Goal: Contribute content: Contribute content

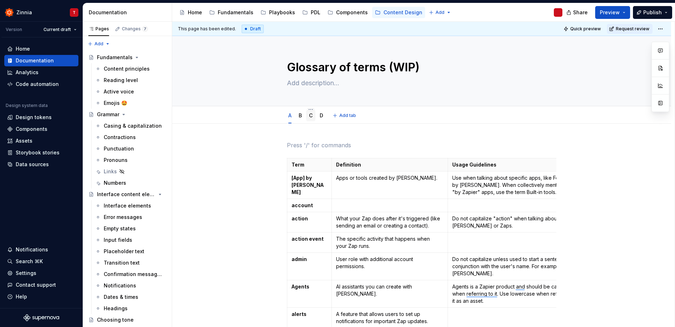
click at [313, 117] on div "C" at bounding box center [310, 115] width 9 height 11
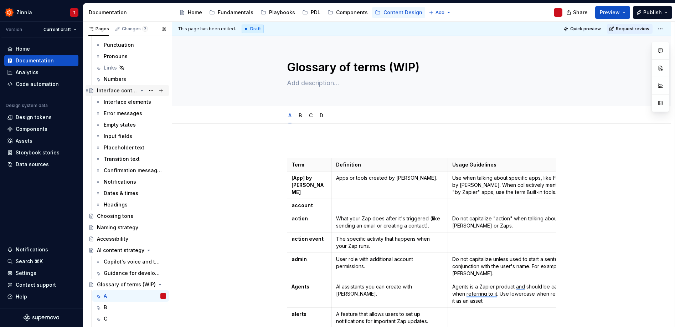
scroll to position [111, 0]
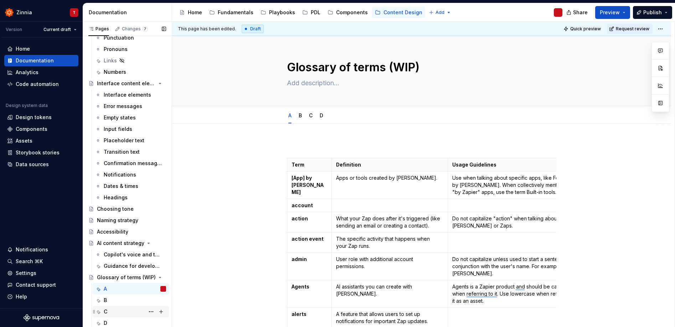
click at [120, 311] on div "C" at bounding box center [135, 311] width 62 height 10
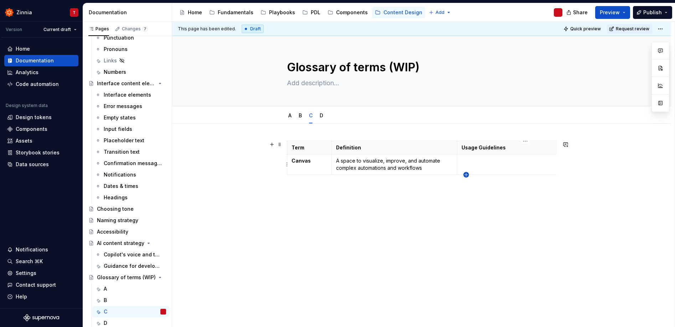
type textarea "*"
click at [467, 174] on icon "button" at bounding box center [466, 175] width 6 height 6
click at [300, 194] on div "Term Definition Usage Guidelines Related terms Canvas A space to visualize, imp…" at bounding box center [421, 168] width 269 height 54
click at [426, 137] on div "Term Definition Usage Guidelines Related terms Canvas A space to visualize, imp…" at bounding box center [421, 212] width 499 height 177
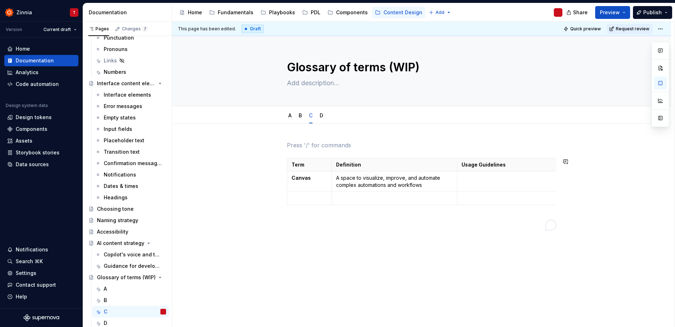
click at [450, 133] on div "This page has been edited. Draft Quick preview Request review Glossary of terms…" at bounding box center [423, 174] width 502 height 305
click at [494, 208] on div "Term Definition Usage Guidelines Related terms Canvas A space to visualize, imp…" at bounding box center [421, 183] width 269 height 50
click at [480, 194] on p "To enrich screen reader interactions, please activate Accessibility in Grammarl…" at bounding box center [525, 197] width 129 height 7
click at [525, 254] on div "This page has been edited. Draft Quick preview Request review Glossary of terms…" at bounding box center [423, 174] width 502 height 305
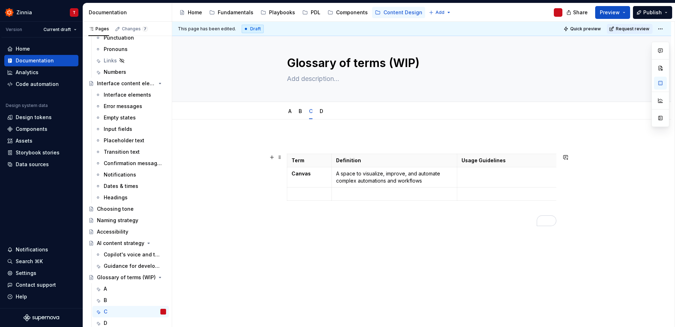
scroll to position [10, 0]
click at [466, 193] on icon "button" at bounding box center [466, 195] width 6 height 6
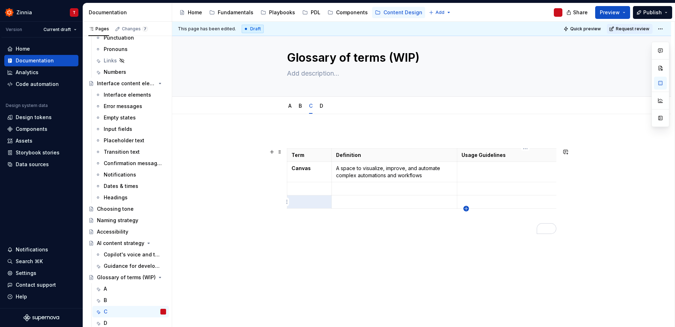
click at [468, 208] on icon "button" at bounding box center [466, 209] width 6 height 6
click at [466, 220] on icon "button" at bounding box center [465, 221] width 3 height 3
click at [466, 233] on icon "button" at bounding box center [465, 234] width 3 height 3
click at [467, 249] on icon "button" at bounding box center [466, 248] width 6 height 6
click at [289, 185] on td "To enrich screen reader interactions, please activate Accessibility in Grammarl…" at bounding box center [309, 188] width 45 height 13
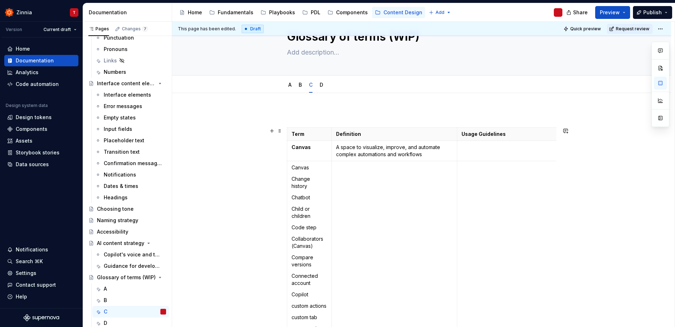
scroll to position [59, 0]
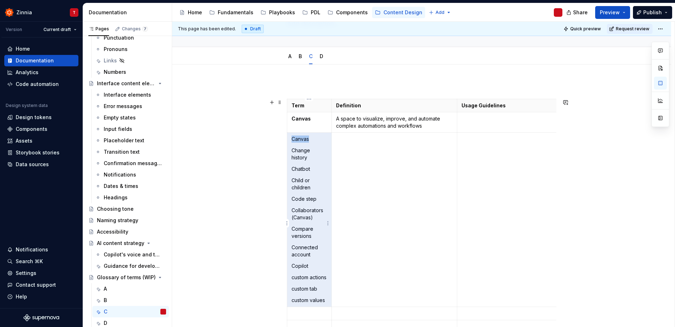
drag, startPoint x: 316, startPoint y: 139, endPoint x: 289, endPoint y: 141, distance: 27.5
click at [289, 141] on td "Canvas Change history Chatbot Child or children Code step Collaborators (Canvas…" at bounding box center [309, 220] width 45 height 174
click at [306, 147] on p "Change history" at bounding box center [309, 154] width 36 height 14
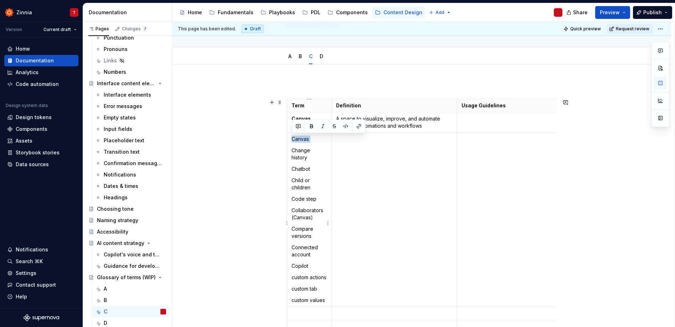
drag, startPoint x: 292, startPoint y: 150, endPoint x: 289, endPoint y: 140, distance: 9.6
click at [289, 140] on td "Canvas Change history Chatbot Child or children Code step Collaborators (Canvas…" at bounding box center [309, 220] width 45 height 174
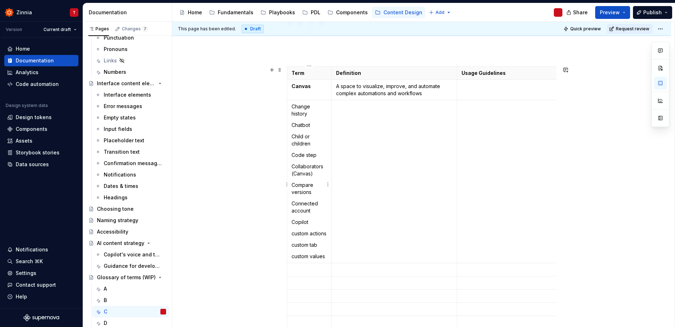
scroll to position [93, 0]
drag, startPoint x: 291, startPoint y: 123, endPoint x: 310, endPoint y: 123, distance: 19.2
click at [310, 123] on p "Chatbot" at bounding box center [309, 123] width 36 height 7
copy p "Chatbot"
click at [308, 271] on p "To enrich screen reader interactions, please activate Accessibility in Grammarl…" at bounding box center [309, 267] width 36 height 7
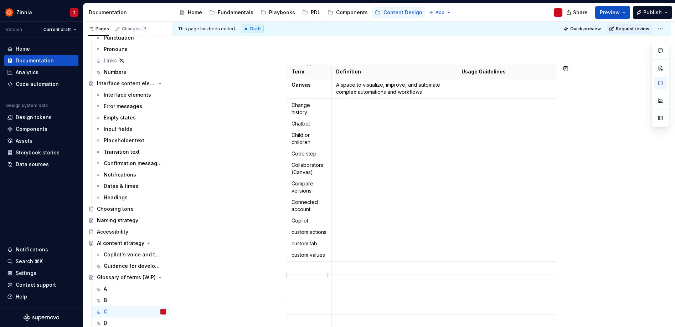
paste div "To enrich screen reader interactions, please activate Accessibility in Grammarl…"
drag, startPoint x: 291, startPoint y: 134, endPoint x: 311, endPoint y: 140, distance: 21.1
click at [311, 140] on p "Child or children" at bounding box center [309, 138] width 36 height 14
click at [305, 277] on p "To enrich screen reader interactions, please activate Accessibility in Grammarl…" at bounding box center [309, 273] width 36 height 7
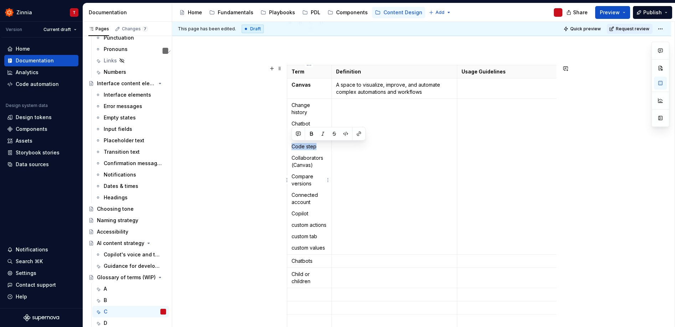
drag, startPoint x: 290, startPoint y: 146, endPoint x: 321, endPoint y: 146, distance: 31.0
click at [321, 146] on td "Change history Chatbot Code step Collaborators (Canvas) Compare versions Connec…" at bounding box center [309, 177] width 45 height 156
click at [317, 298] on p "To enrich screen reader interactions, please activate Accessibility in Grammarl…" at bounding box center [309, 294] width 36 height 7
drag, startPoint x: 292, startPoint y: 157, endPoint x: 319, endPoint y: 165, distance: 28.4
click at [319, 165] on p "Collaborators (Canvas)" at bounding box center [309, 161] width 36 height 14
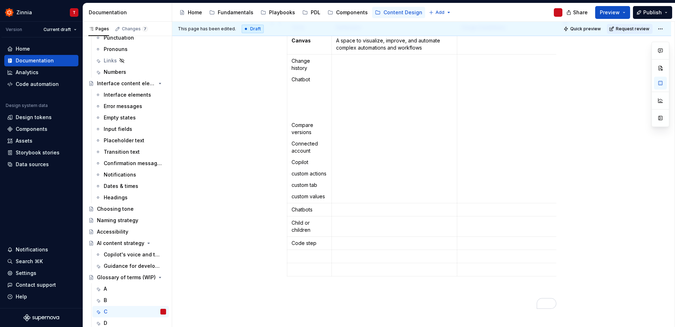
scroll to position [138, 0]
click at [310, 259] on p "To enrich screen reader interactions, please activate Accessibility in Grammarl…" at bounding box center [309, 254] width 36 height 7
click at [466, 289] on icon "button" at bounding box center [465, 288] width 3 height 3
click at [467, 302] on icon "button" at bounding box center [466, 303] width 6 height 6
click at [466, 316] on icon "button" at bounding box center [466, 316] width 6 height 6
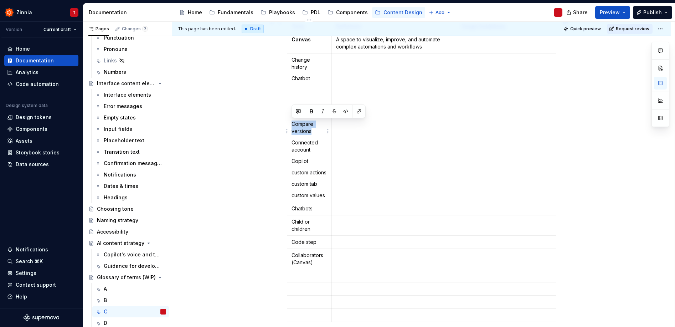
drag, startPoint x: 290, startPoint y: 123, endPoint x: 313, endPoint y: 133, distance: 24.6
click at [313, 133] on td "Change history Chatbot Compare versions Connected account Copilot custom action…" at bounding box center [309, 127] width 45 height 149
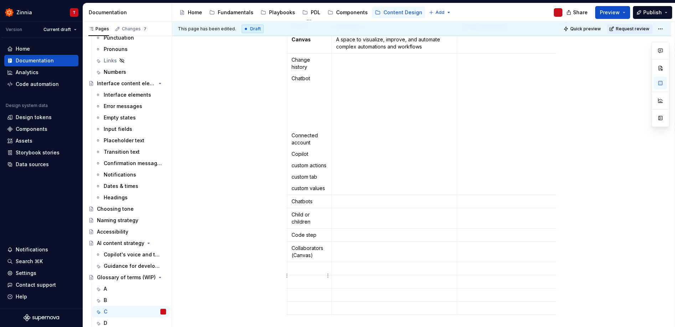
click at [305, 272] on p "To enrich screen reader interactions, please activate Accessibility in Grammarl…" at bounding box center [309, 268] width 36 height 7
drag, startPoint x: 290, startPoint y: 135, endPoint x: 312, endPoint y: 143, distance: 23.4
click at [312, 143] on td "Change history Chatbot Connected account Copilot custom actions custom tab cust…" at bounding box center [309, 123] width 45 height 141
click at [306, 285] on p "To enrich screen reader interactions, please activate Accessibility in Grammarl…" at bounding box center [309, 281] width 36 height 7
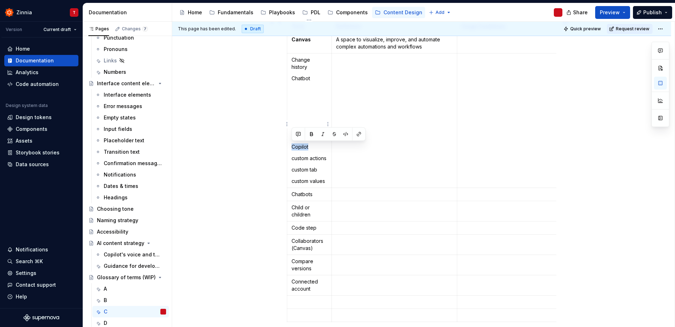
drag, startPoint x: 292, startPoint y: 147, endPoint x: 315, endPoint y: 146, distance: 22.9
click at [315, 146] on td "Change history Chatbot Copilot custom actions custom tab custom values" at bounding box center [309, 120] width 45 height 134
click at [302, 305] on p "To enrich screen reader interactions, please activate Accessibility in Grammarl…" at bounding box center [309, 301] width 36 height 7
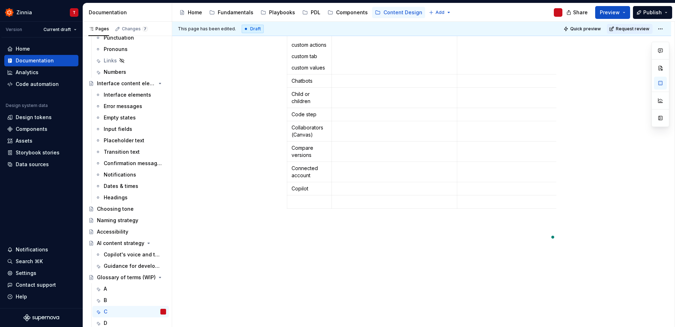
scroll to position [0, 0]
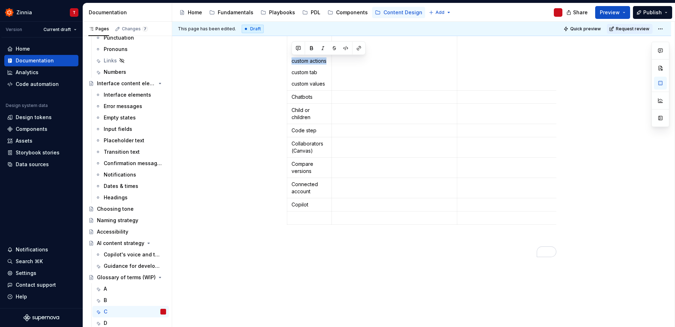
drag, startPoint x: 290, startPoint y: 62, endPoint x: 317, endPoint y: 68, distance: 27.7
click at [317, 68] on td "Change history Chatbot custom actions custom tab custom values" at bounding box center [309, 23] width 45 height 134
click at [312, 218] on p "To enrich screen reader interactions, please activate Accessibility in Grammarl…" at bounding box center [309, 217] width 36 height 7
click at [466, 231] on icon "button" at bounding box center [466, 232] width 6 height 6
click at [467, 245] on icon "button" at bounding box center [466, 245] width 6 height 6
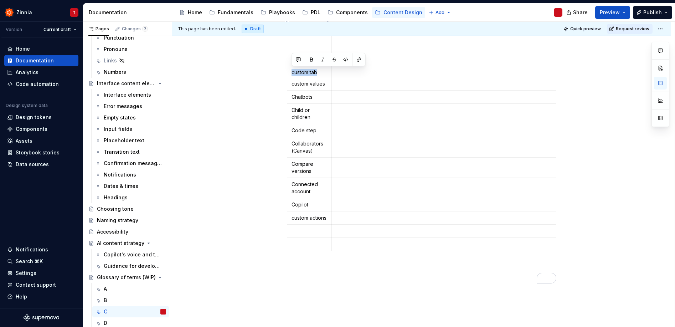
drag, startPoint x: 299, startPoint y: 72, endPoint x: 319, endPoint y: 74, distance: 20.1
click at [320, 73] on p "custom tab" at bounding box center [309, 72] width 36 height 7
click at [304, 234] on p "To enrich screen reader interactions, please activate Accessibility in Grammarl…" at bounding box center [309, 230] width 36 height 7
drag, startPoint x: 298, startPoint y: 83, endPoint x: 326, endPoint y: 81, distance: 27.9
click at [326, 81] on p "custom values" at bounding box center [309, 83] width 36 height 7
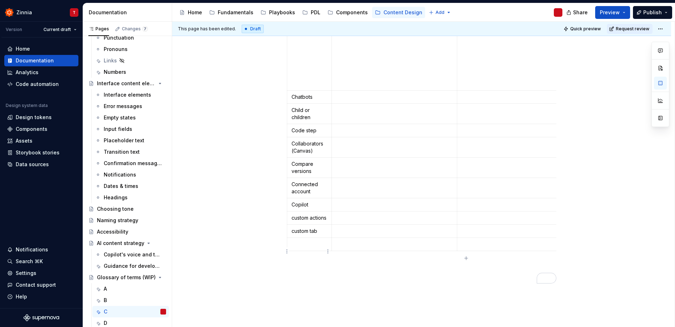
click at [302, 248] on p "To enrich screen reader interactions, please activate Accessibility in Grammarl…" at bounding box center [309, 243] width 36 height 7
click at [243, 233] on div "Term Definition Usage Guidelines Related terms Canvas A space to visualize, imp…" at bounding box center [421, 132] width 499 height 489
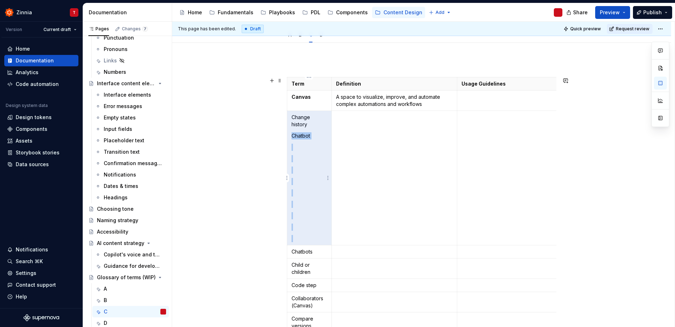
drag, startPoint x: 297, startPoint y: 236, endPoint x: 290, endPoint y: 133, distance: 103.5
click at [290, 133] on td "Change history Chatbot" at bounding box center [309, 178] width 45 height 134
click at [295, 130] on td "Change history Chatbot" at bounding box center [309, 178] width 45 height 134
drag, startPoint x: 292, startPoint y: 130, endPoint x: 300, endPoint y: 150, distance: 21.9
click at [300, 150] on td "Change history Chatbot" at bounding box center [309, 178] width 45 height 134
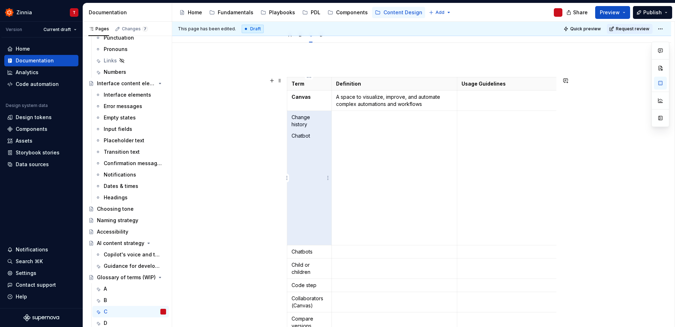
click at [300, 150] on p "To enrich screen reader interactions, please activate Accessibility in Grammarl…" at bounding box center [309, 147] width 36 height 7
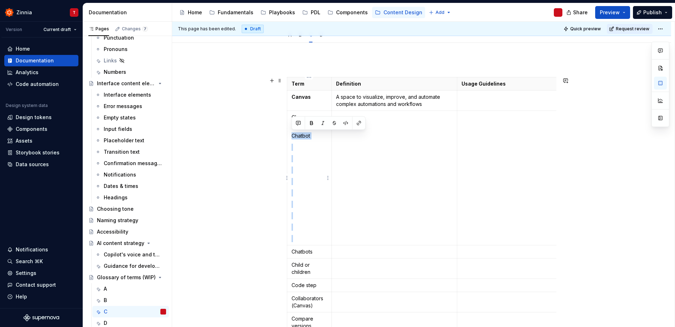
drag, startPoint x: 292, startPoint y: 135, endPoint x: 316, endPoint y: 239, distance: 106.9
click at [316, 240] on td "Change history Chatbot" at bounding box center [309, 178] width 45 height 134
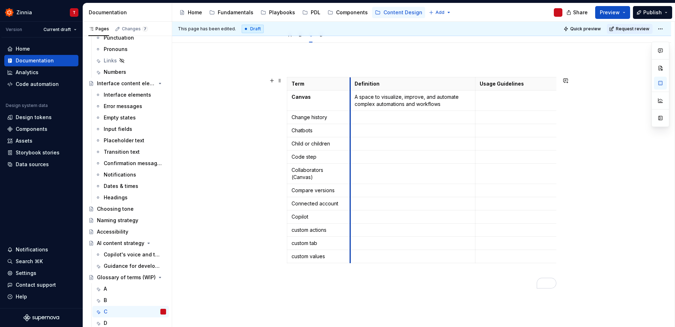
click at [351, 77] on th "Definition" at bounding box center [412, 83] width 125 height 13
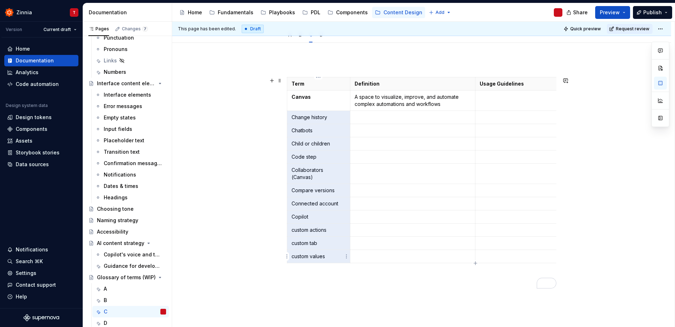
drag, startPoint x: 291, startPoint y: 116, endPoint x: 342, endPoint y: 261, distance: 153.2
click at [342, 261] on tbody "Term Definition Usage Guidelines Related terms Canvas A space to visualize, imp…" at bounding box center [475, 170] width 377 height 186
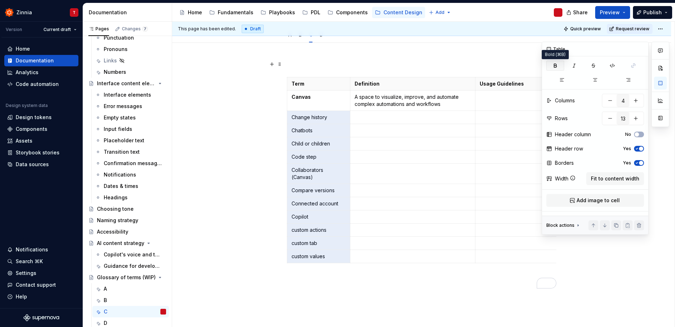
click at [553, 63] on icon "button" at bounding box center [555, 66] width 6 height 6
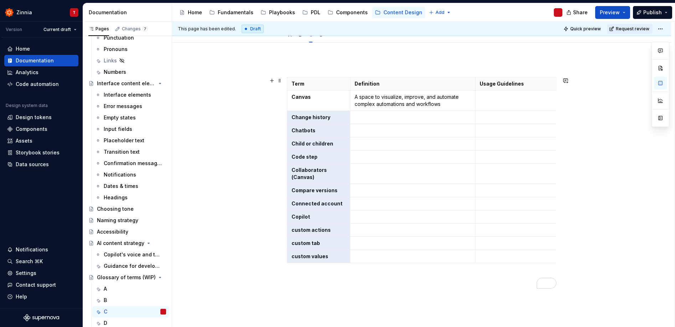
click at [217, 234] on div "Term Definition Usage Guidelines Related terms Canvas A space to visualize, imp…" at bounding box center [421, 216] width 499 height 347
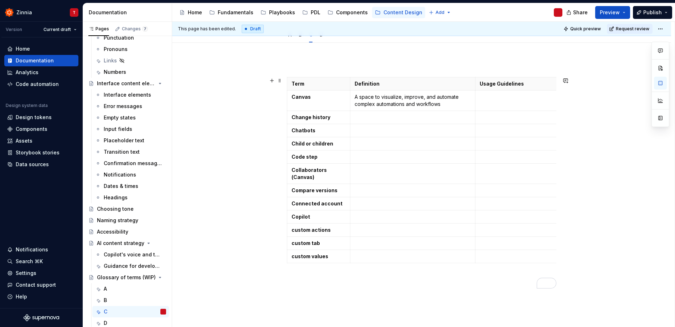
scroll to position [56, 0]
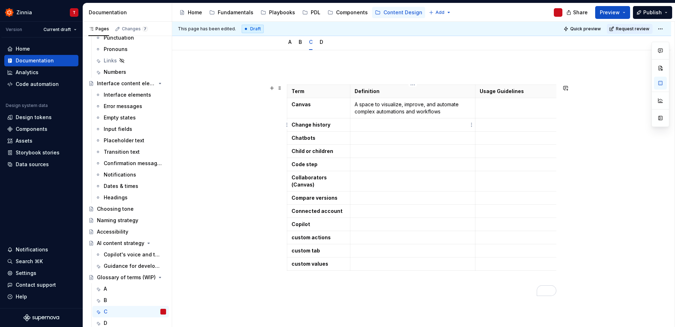
click at [382, 119] on td "To enrich screen reader interactions, please activate Accessibility in Grammarl…" at bounding box center [412, 124] width 125 height 13
click at [373, 138] on p "To enrich screen reader interactions, please activate Accessibility in Grammarl…" at bounding box center [412, 137] width 116 height 7
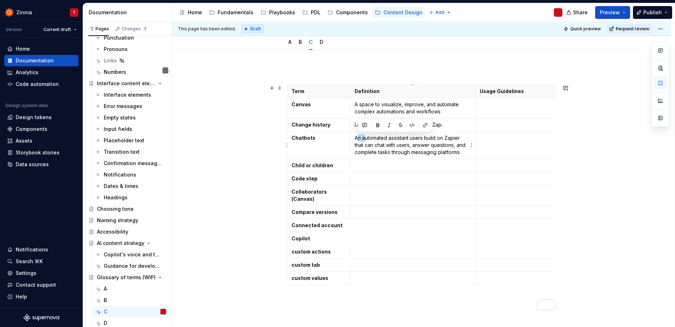
drag, startPoint x: 364, startPoint y: 138, endPoint x: 357, endPoint y: 137, distance: 7.1
click at [357, 137] on p "An automated assistant users build on Zapier that can chat with users, answer q…" at bounding box center [412, 144] width 116 height 21
drag, startPoint x: 460, startPoint y: 153, endPoint x: 389, endPoint y: 152, distance: 70.9
click at [389, 152] on p "Automated assistant users build on Zapier that can chat with users, answer ques…" at bounding box center [412, 144] width 116 height 21
click at [521, 140] on p "To enrich screen reader interactions, please activate Accessibility in Grammarl…" at bounding box center [543, 137] width 129 height 7
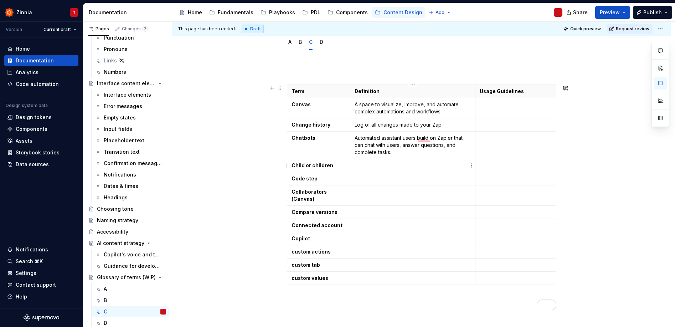
click at [371, 167] on p "To enrich screen reader interactions, please activate Accessibility in Grammarl…" at bounding box center [412, 165] width 116 height 7
click at [484, 164] on p "To enrich screen reader interactions, please activate Accessibility in Grammarl…" at bounding box center [543, 165] width 129 height 7
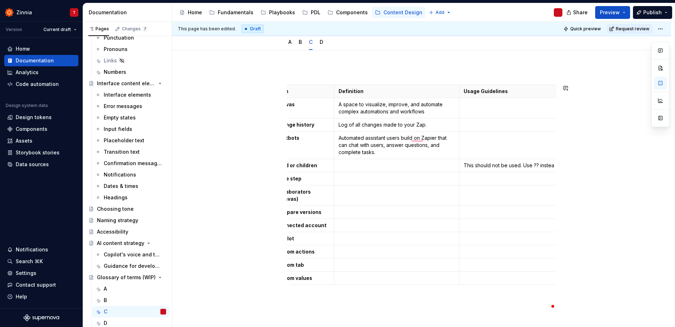
scroll to position [0, 19]
drag, startPoint x: 535, startPoint y: 164, endPoint x: 531, endPoint y: 164, distance: 3.9
click at [531, 164] on p "This should not be used. Use ?? instead" at bounding box center [525, 165] width 129 height 7
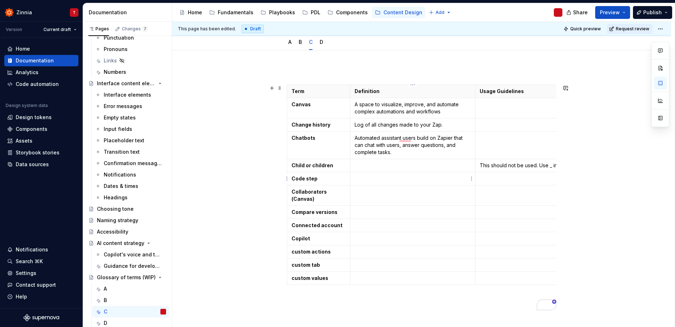
click at [394, 179] on p "To enrich screen reader interactions, please activate Accessibility in Grammarl…" at bounding box center [412, 178] width 116 height 7
click at [399, 194] on p "To enrich screen reader interactions, please activate Accessibility in Grammarl…" at bounding box center [412, 191] width 116 height 7
click at [408, 213] on p "To enrich screen reader interactions, please activate Accessibility in Grammarl…" at bounding box center [412, 211] width 116 height 7
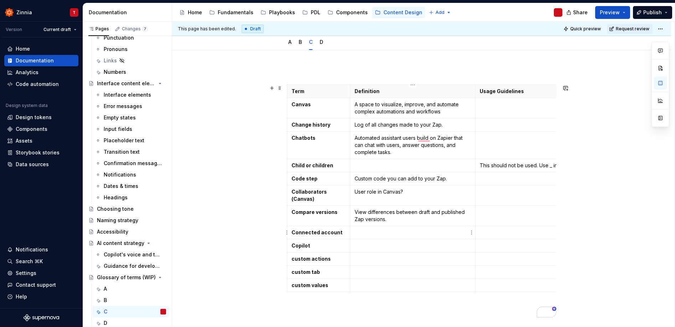
click at [382, 234] on p "To enrich screen reader interactions, please activate Accessibility in Grammarl…" at bounding box center [412, 232] width 116 height 7
drag, startPoint x: 365, startPoint y: 233, endPoint x: 352, endPoint y: 233, distance: 13.5
click at [352, 233] on td "Your app account linked to Zapier." at bounding box center [412, 232] width 125 height 13
drag, startPoint x: 369, startPoint y: 232, endPoint x: 351, endPoint y: 230, distance: 18.2
click at [351, 230] on td "Your app account linked to Zapier." at bounding box center [412, 232] width 125 height 13
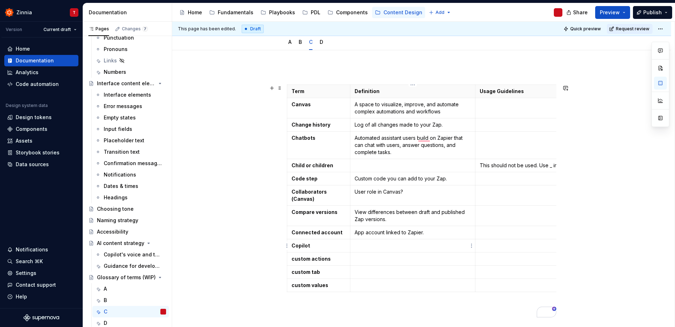
click at [396, 242] on p "To enrich screen reader interactions, please activate Accessibility in Grammarl…" at bounding box center [412, 245] width 116 height 7
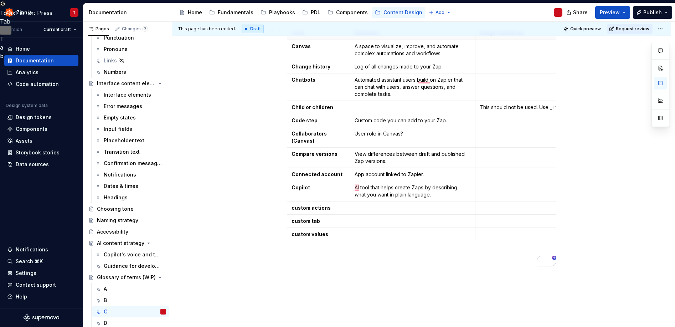
scroll to position [131, 0]
click at [510, 185] on p "To enrich screen reader interactions, please activate Accessibility in Grammarl…" at bounding box center [543, 187] width 129 height 7
click at [293, 66] on strong "Change history" at bounding box center [310, 66] width 39 height 6
click at [294, 107] on strong "Child or children" at bounding box center [312, 107] width 42 height 6
click at [294, 121] on strong "Code step" at bounding box center [304, 120] width 26 height 6
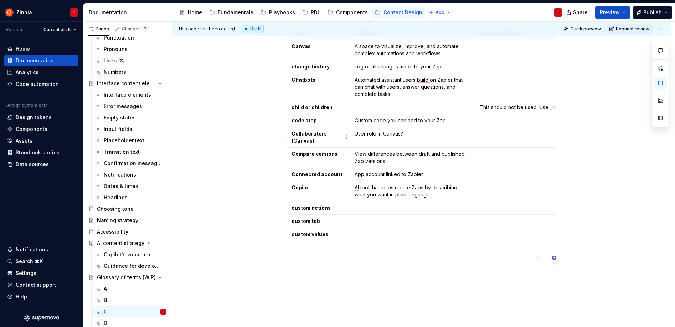
click at [293, 134] on strong "Collaborators (Canvas)" at bounding box center [309, 136] width 36 height 13
click at [295, 152] on strong "Compare versions" at bounding box center [314, 154] width 46 height 6
click at [295, 171] on strong "Connected account" at bounding box center [316, 174] width 51 height 6
click at [457, 284] on div "Term Definition Usage Guidelines Related terms Canvas A space to visualize, imp…" at bounding box center [421, 179] width 499 height 375
click at [498, 186] on p "To enrich screen reader interactions, please activate Accessibility in Grammarl…" at bounding box center [543, 187] width 129 height 7
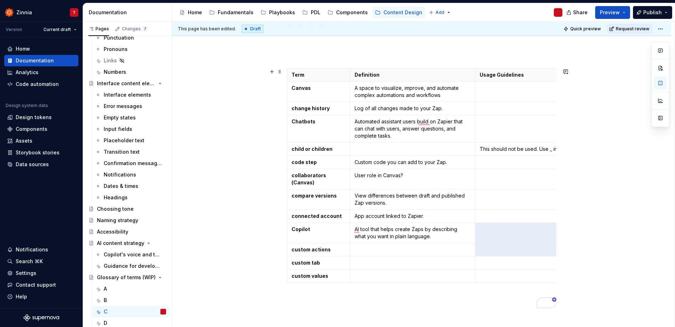
scroll to position [89, 0]
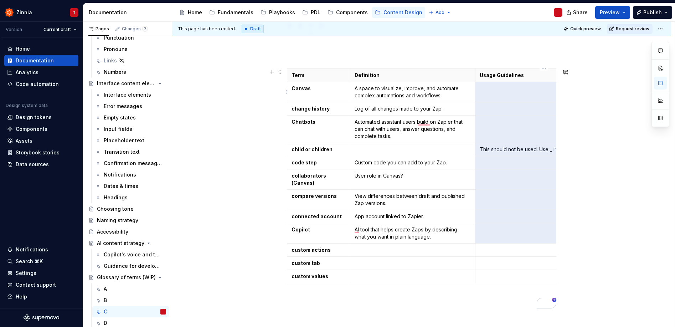
click at [512, 98] on td "To enrich screen reader interactions, please activate Accessibility in Grammarl…" at bounding box center [543, 92] width 137 height 20
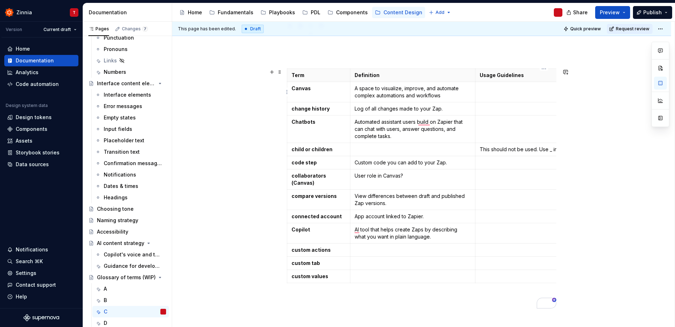
click at [508, 86] on p "To enrich screen reader interactions, please activate Accessibility in Grammarl…" at bounding box center [543, 88] width 129 height 7
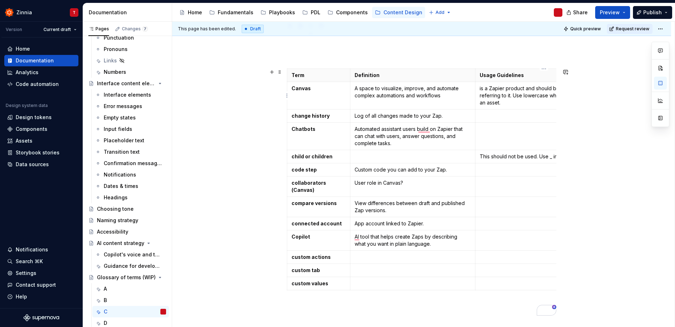
click at [479, 87] on p "is a Zapier product and should be capitalized when referring to it. Use lowerca…" at bounding box center [543, 95] width 129 height 21
click at [588, 203] on div "Term Definition Usage Guidelines Related terms Canvas A space to visualize, imp…" at bounding box center [421, 225] width 499 height 382
click at [529, 136] on td "To enrich screen reader interactions, please activate Accessibility in Grammarl…" at bounding box center [543, 136] width 137 height 27
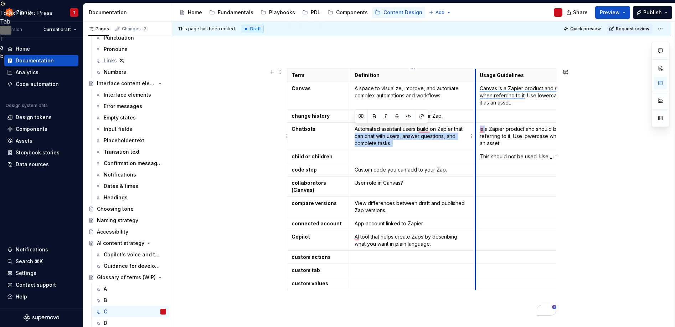
drag, startPoint x: 478, startPoint y: 129, endPoint x: 474, endPoint y: 129, distance: 4.3
click at [474, 129] on tr "Chatbots Automated assistant users build on Zapier that can chat with users, an…" at bounding box center [475, 136] width 377 height 27
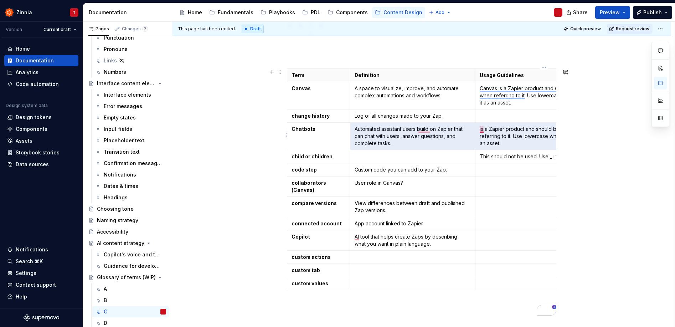
scroll to position [91, 0]
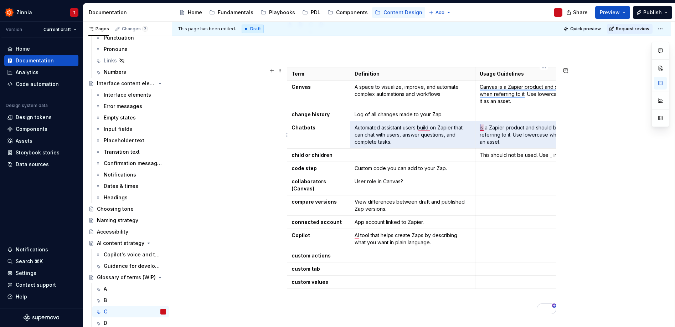
click at [480, 126] on p "is a Zapier product and should be capitalized when referring to it. Use lowerca…" at bounding box center [543, 134] width 129 height 21
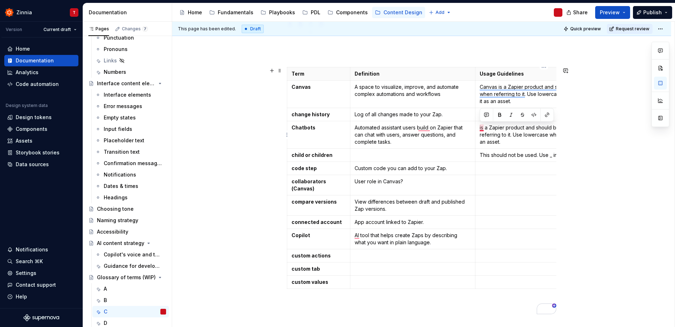
click at [483, 127] on p "is a Zapier product and should be capitalized when referring to it. Use lowerca…" at bounding box center [543, 134] width 129 height 21
click at [493, 235] on p "To enrich screen reader interactions, please activate Accessibility in Grammarl…" at bounding box center [543, 235] width 129 height 7
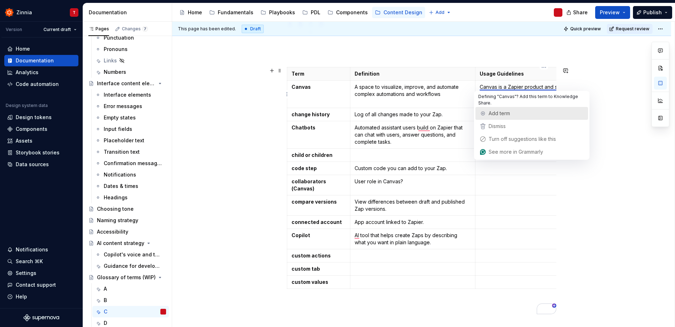
click at [493, 113] on span "Add term" at bounding box center [498, 113] width 21 height 6
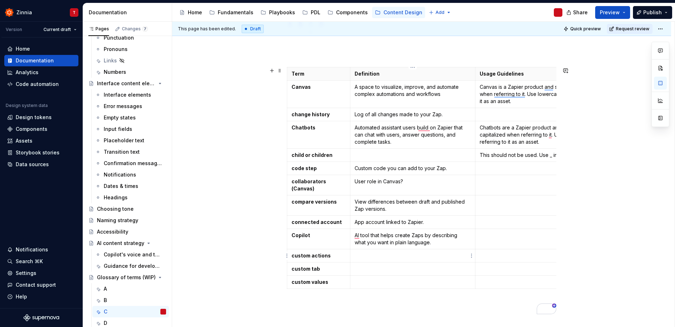
click at [387, 257] on p "To enrich screen reader interactions, please activate Accessibility in Grammarl…" at bounding box center [412, 255] width 116 height 7
click at [501, 257] on p "To enrich screen reader interactions, please activate Accessibility in Grammarl…" at bounding box center [543, 255] width 129 height 7
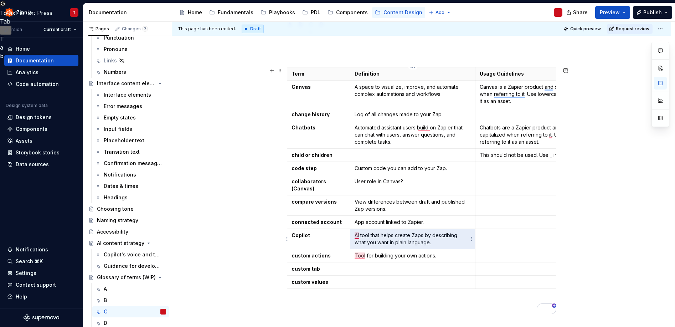
drag, startPoint x: 436, startPoint y: 240, endPoint x: 354, endPoint y: 234, distance: 81.9
click at [354, 234] on p "AI tool that helps create Zaps by describing what you want in plain language." at bounding box center [412, 239] width 116 height 14
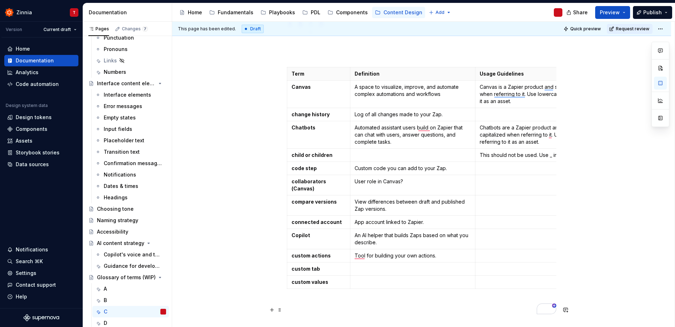
click at [426, 306] on p "To enrich screen reader interactions, please activate Accessibility in Grammarl…" at bounding box center [421, 304] width 269 height 9
drag, startPoint x: 422, startPoint y: 235, endPoint x: 411, endPoint y: 235, distance: 10.3
click at [411, 235] on p "An AI helper that builds Zaps based on what you describe." at bounding box center [412, 239] width 116 height 14
drag, startPoint x: 435, startPoint y: 235, endPoint x: 412, endPoint y: 235, distance: 22.8
click at [412, 235] on p "An AI helper that builds workflows based on what you describe." at bounding box center [412, 239] width 116 height 14
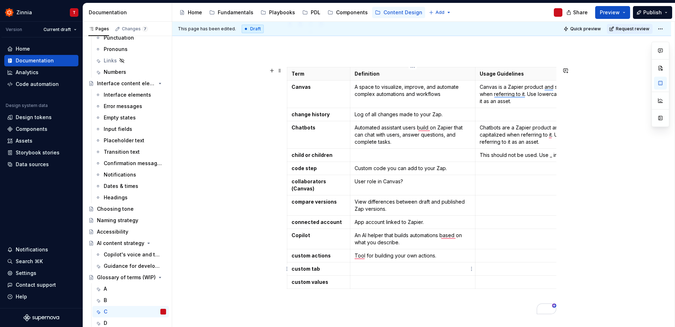
click at [412, 264] on td "To enrich screen reader interactions, please activate Accessibility in Grammarl…" at bounding box center [412, 268] width 125 height 13
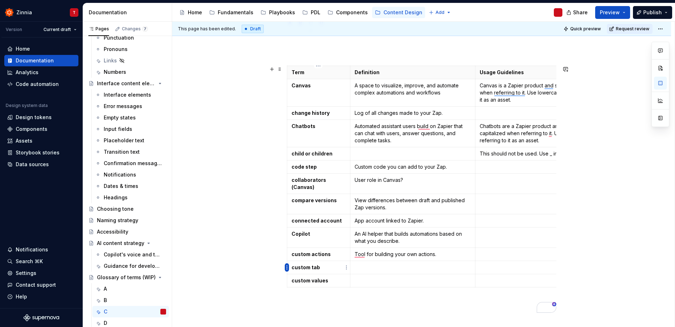
click at [287, 265] on html "Zinnia T Version Current draft Home Documentation Analytics Code automation Des…" at bounding box center [337, 163] width 675 height 327
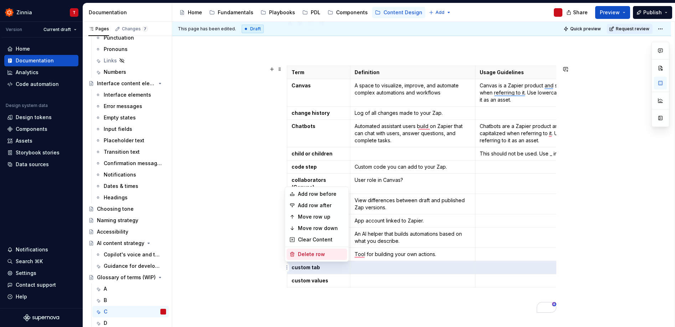
click at [296, 255] on div "Delete row" at bounding box center [316, 253] width 61 height 11
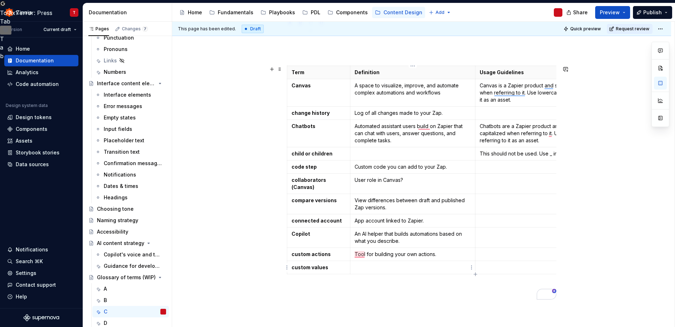
click at [408, 269] on p "To enrich screen reader interactions, please activate Accessibility in Grammarl…" at bounding box center [412, 267] width 116 height 7
click at [370, 294] on p "To enrich screen reader interactions, please activate Accessibility in Grammarl…" at bounding box center [421, 289] width 269 height 9
click at [118, 288] on div "A" at bounding box center [135, 289] width 62 height 10
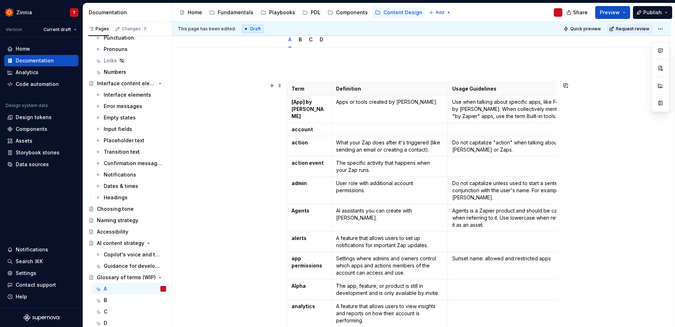
scroll to position [99, 0]
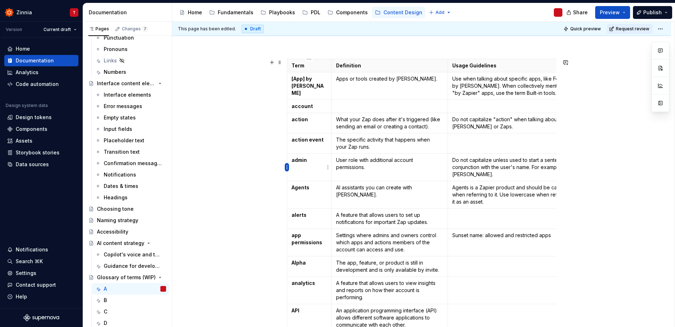
click at [287, 168] on html "Zinnia T Version Current draft Home Documentation Analytics Code automation Des…" at bounding box center [337, 163] width 675 height 327
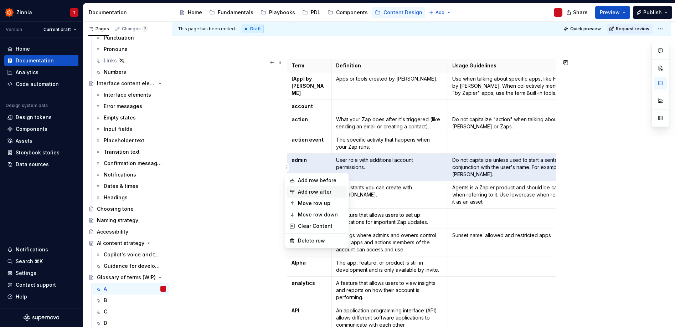
click at [304, 194] on div "Add row after" at bounding box center [321, 191] width 46 height 7
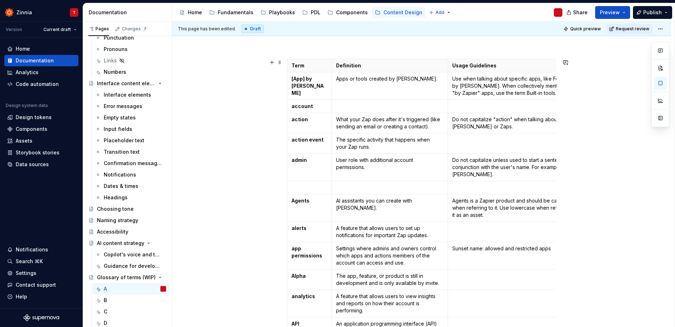
type textarea "*"
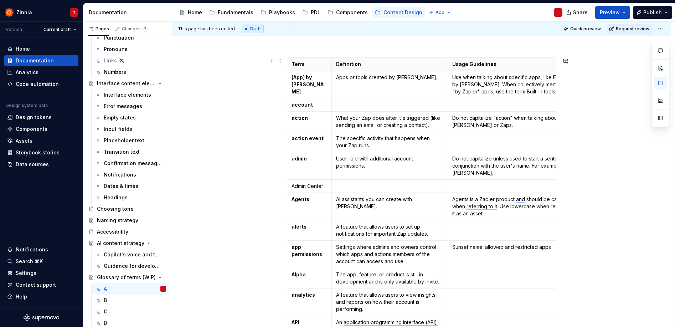
scroll to position [101, 0]
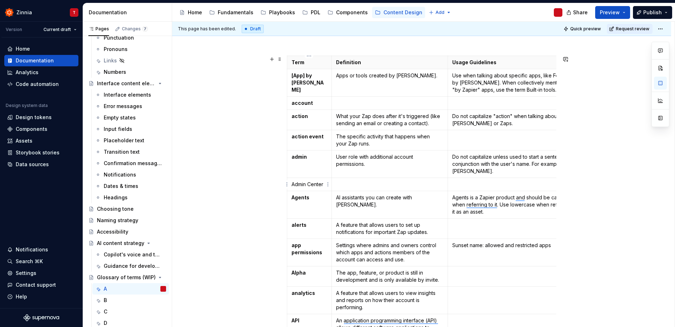
click at [312, 183] on p "Admin Center" at bounding box center [309, 184] width 36 height 7
click at [299, 183] on p "Admin Center" at bounding box center [309, 184] width 36 height 7
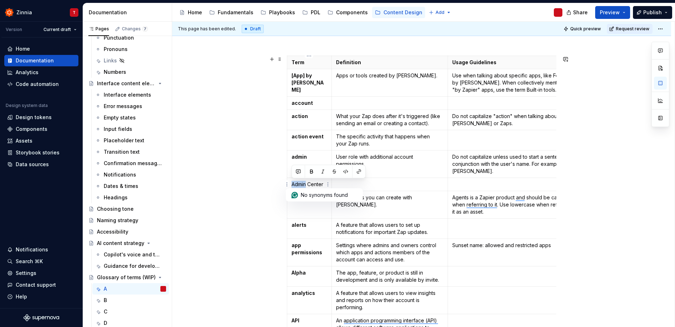
click at [292, 184] on p "Admin Center" at bounding box center [309, 184] width 36 height 7
drag, startPoint x: 292, startPoint y: 184, endPoint x: 323, endPoint y: 181, distance: 31.1
click at [323, 181] on p "Admin Center" at bounding box center [309, 184] width 36 height 7
click at [311, 172] on button "button" at bounding box center [311, 171] width 10 height 10
click at [383, 182] on p "To enrich screen reader interactions, please activate Accessibility in Grammarl…" at bounding box center [389, 184] width 107 height 7
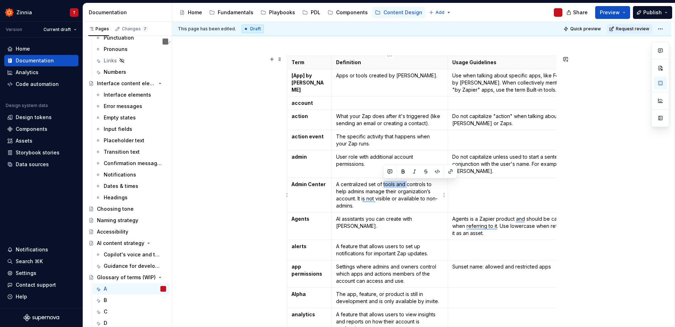
drag, startPoint x: 406, startPoint y: 183, endPoint x: 383, endPoint y: 183, distance: 23.2
click at [383, 183] on p "A centralized set of tools and controls to help admins manage their organizatio…" at bounding box center [389, 195] width 107 height 28
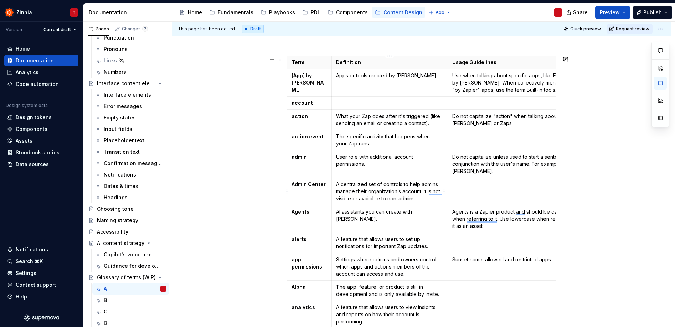
click at [403, 182] on p "A centralized set of controls to help admins manage their organization’s accoun…" at bounding box center [389, 191] width 107 height 21
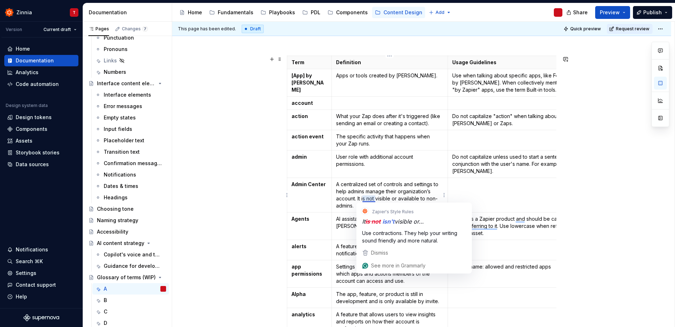
click at [377, 188] on p "A centralized set of controls and settings to help admins manage their organiza…" at bounding box center [389, 195] width 107 height 28
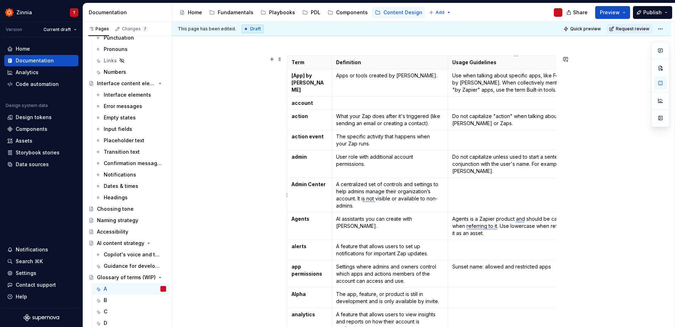
click at [500, 199] on td "To enrich screen reader interactions, please activate Accessibility in Grammarl…" at bounding box center [515, 195] width 137 height 35
drag, startPoint x: 361, startPoint y: 199, endPoint x: 418, endPoint y: 198, distance: 56.6
click at [416, 198] on p "A centralized set of controls and settings to help admins manage their organiza…" at bounding box center [389, 195] width 107 height 28
drag, startPoint x: 396, startPoint y: 198, endPoint x: 360, endPoint y: 199, distance: 35.3
click at [360, 199] on p "A centralized set of controls and settings to help admins manage their organiza…" at bounding box center [389, 195] width 107 height 28
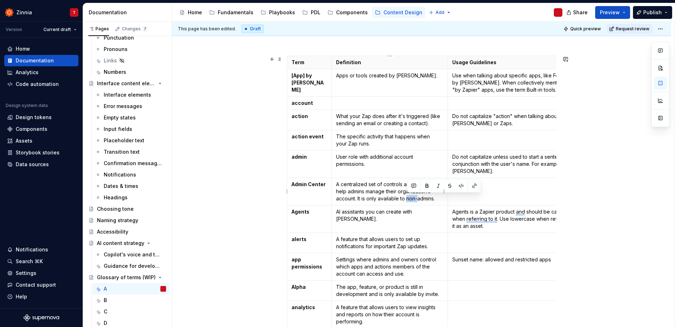
drag, startPoint x: 417, startPoint y: 198, endPoint x: 408, endPoint y: 199, distance: 10.0
click at [408, 199] on p "A centralized set of controls and settings to help admins manage their organiza…" at bounding box center [389, 191] width 107 height 21
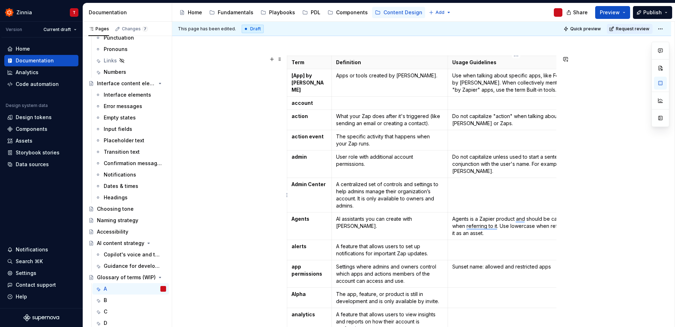
click at [476, 186] on p "To enrich screen reader interactions, please activate Accessibility in Grammarl…" at bounding box center [516, 184] width 129 height 7
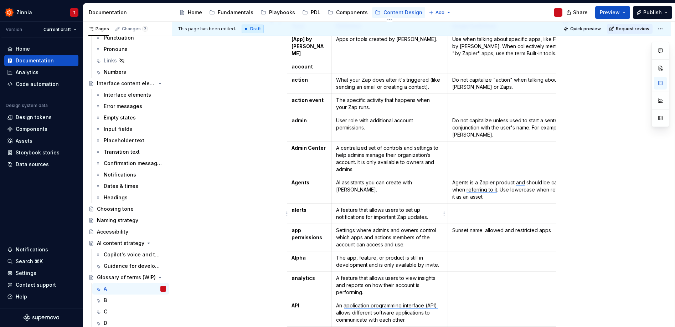
scroll to position [140, 0]
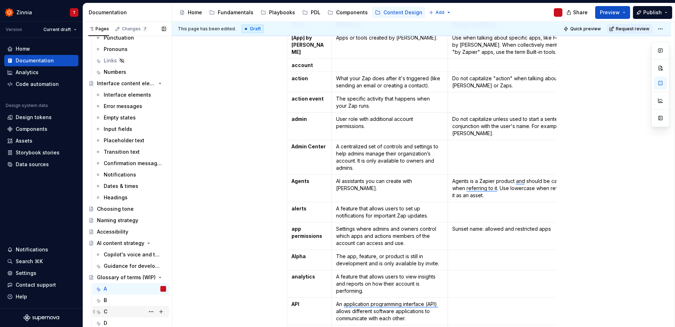
click at [118, 311] on div "C" at bounding box center [135, 311] width 62 height 10
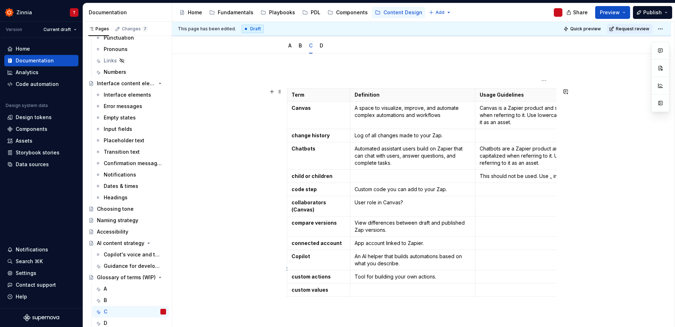
scroll to position [137, 0]
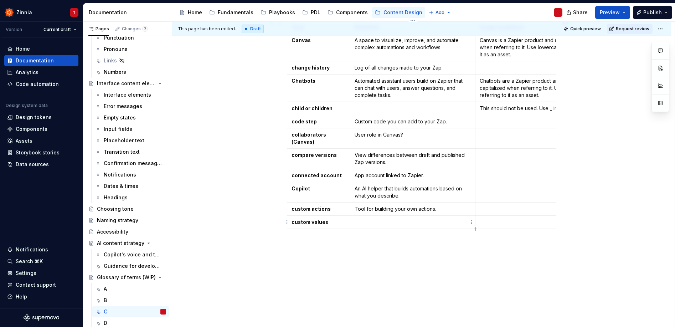
click at [378, 221] on p at bounding box center [412, 221] width 116 height 7
click at [379, 221] on p at bounding box center [412, 221] width 116 height 7
click at [378, 214] on td "Tool for building your own actions." at bounding box center [412, 208] width 125 height 13
click at [363, 230] on div "Term Definition Usage Guidelines Related terms Canvas A space to visualize, imp…" at bounding box center [421, 125] width 269 height 211
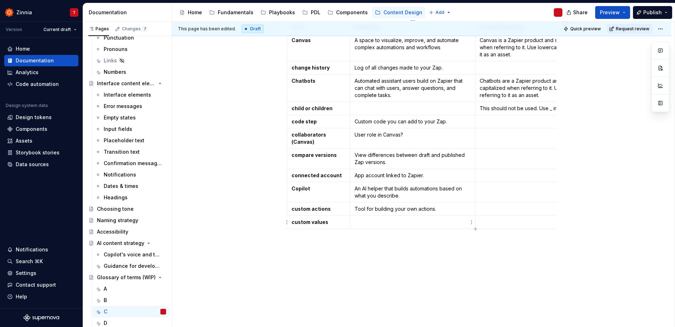
click at [365, 224] on p at bounding box center [412, 221] width 116 height 7
type textarea "*"
click at [365, 224] on p "To enrich screen reader interactions, please activate Accessibility in Grammarl…" at bounding box center [412, 221] width 116 height 7
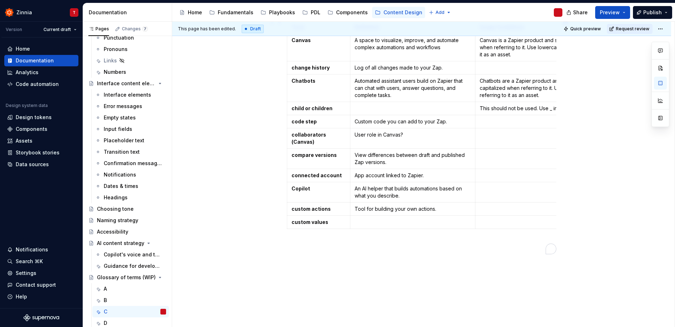
click at [365, 224] on p "To enrich screen reader interactions, please activate Accessibility in Grammarl…" at bounding box center [412, 221] width 116 height 7
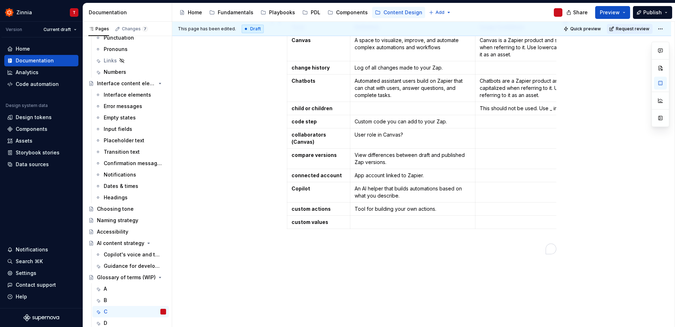
click at [500, 220] on p "To enrich screen reader interactions, please activate Accessibility in Grammarl…" at bounding box center [543, 221] width 129 height 7
click at [361, 220] on p "To enrich screen reader interactions, please activate Accessibility in Grammarl…" at bounding box center [412, 221] width 116 height 7
drag, startPoint x: 393, startPoint y: 222, endPoint x: 388, endPoint y: 222, distance: 5.0
click at [388, 222] on p "Data you type in instead of selecting from a menu." at bounding box center [412, 225] width 116 height 14
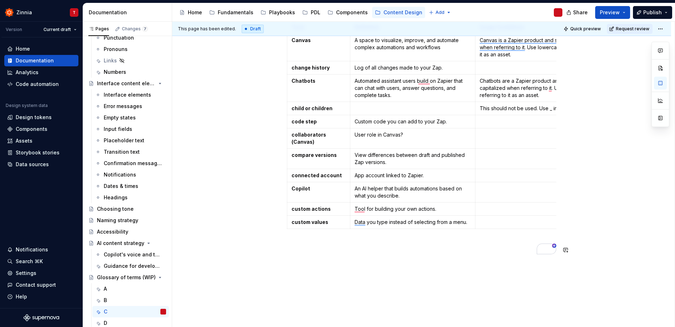
click at [442, 257] on div "Data you type in instead of selecting from a menu. Term Definition Usage Guidel…" at bounding box center [421, 130] width 269 height 254
click at [453, 223] on p "Data you type instead of selecting from a menu." at bounding box center [412, 221] width 116 height 7
click at [475, 252] on div "Data you type in instead of selecting from a menu. Term Definition Usage Guidel…" at bounding box center [421, 129] width 269 height 253
drag, startPoint x: 454, startPoint y: 223, endPoint x: 468, endPoint y: 220, distance: 13.9
click at [468, 220] on p "Data you type instead of selecting from a preset menu." at bounding box center [412, 225] width 116 height 14
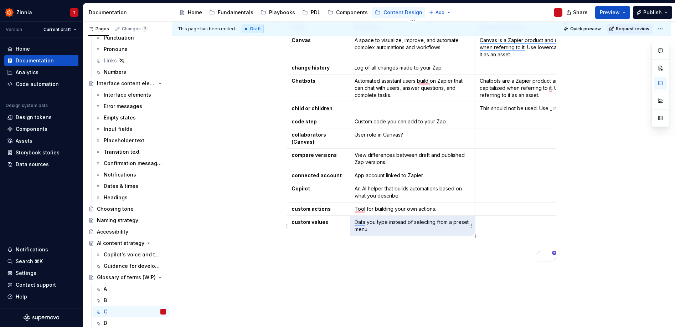
click at [468, 220] on p "Data you type instead of selecting from a preset menu." at bounding box center [412, 225] width 116 height 14
click at [482, 249] on p "To enrich screen reader interactions, please activate Accessibility in Grammarl…" at bounding box center [421, 244] width 269 height 9
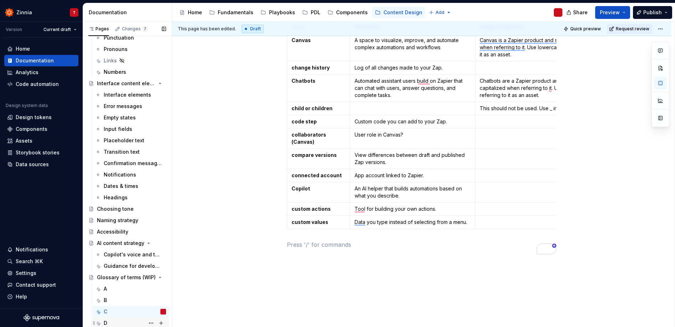
click at [125, 321] on div "D" at bounding box center [135, 323] width 62 height 10
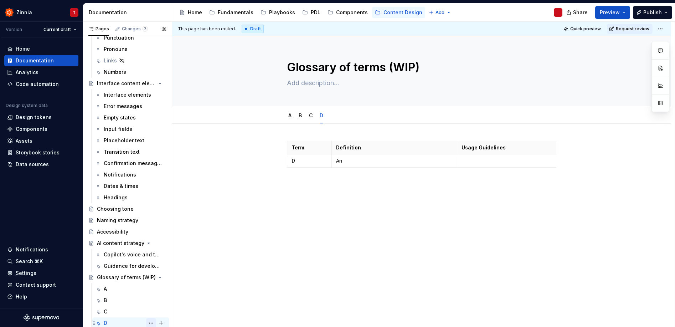
scroll to position [2, 0]
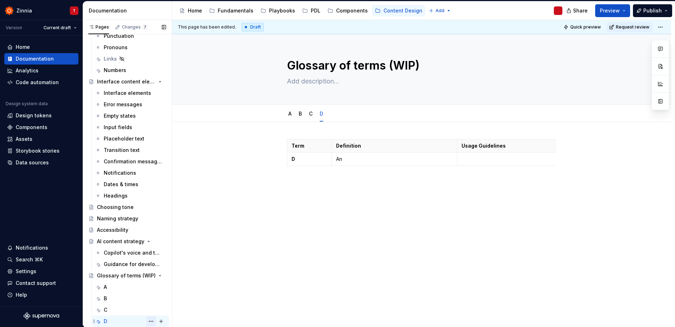
click at [147, 323] on button "Page tree" at bounding box center [151, 321] width 10 height 10
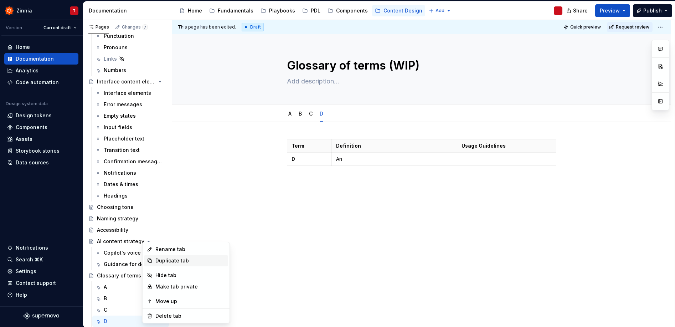
click at [171, 261] on div "Duplicate tab" at bounding box center [190, 260] width 70 height 7
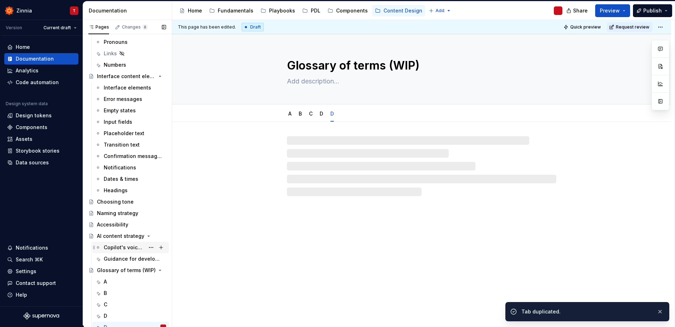
scroll to position [122, 0]
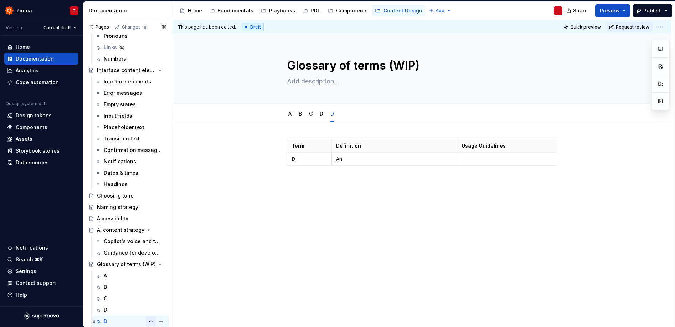
click at [148, 320] on button "Page tree" at bounding box center [151, 321] width 10 height 10
type textarea "*"
click at [172, 250] on div "Rename tab" at bounding box center [190, 248] width 70 height 7
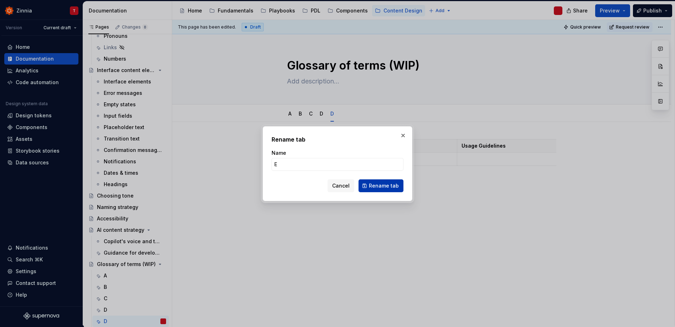
type input "E"
click at [386, 183] on span "Rename tab" at bounding box center [384, 185] width 30 height 7
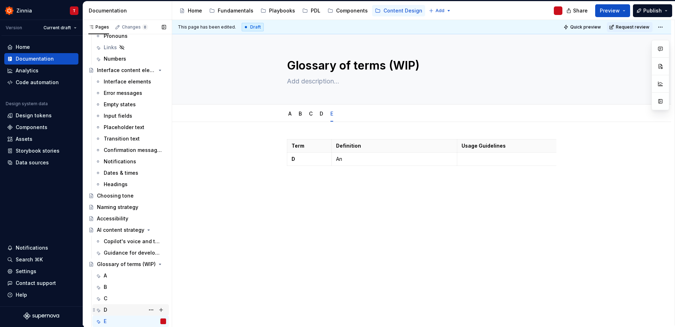
click at [114, 312] on div "D" at bounding box center [135, 310] width 62 height 10
click at [300, 161] on p "D" at bounding box center [309, 158] width 36 height 7
click at [296, 156] on p "D" at bounding box center [309, 158] width 36 height 7
click at [296, 157] on p "D" at bounding box center [309, 158] width 36 height 7
click at [300, 159] on p "D" at bounding box center [309, 158] width 36 height 7
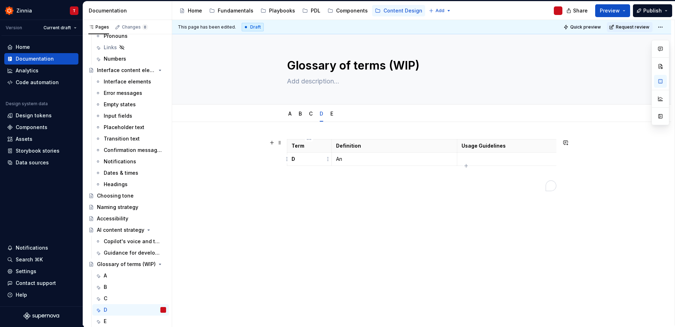
type textarea "*"
click at [300, 159] on p "D" at bounding box center [309, 158] width 36 height 7
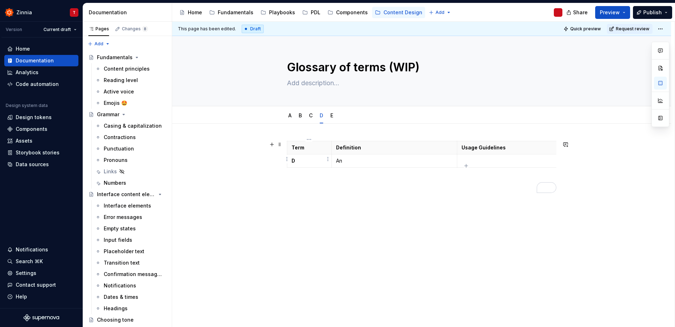
scroll to position [122, 0]
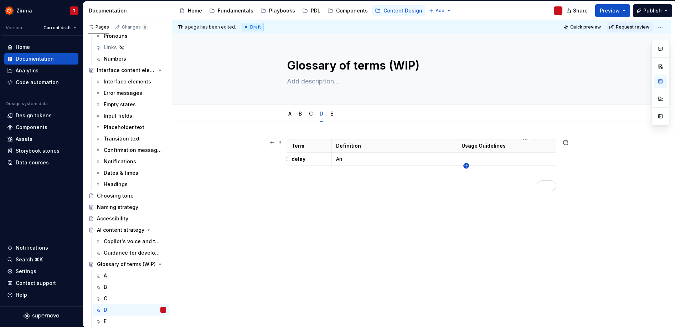
click at [466, 165] on icon "button" at bounding box center [466, 166] width 6 height 6
click at [309, 176] on td "To enrich screen reader interactions, please activate Accessibility in Grammarl…" at bounding box center [309, 172] width 45 height 13
drag, startPoint x: 331, startPoint y: 173, endPoint x: 342, endPoint y: 172, distance: 10.4
click at [342, 172] on td "To enrich screen reader interactions, please activate Accessibility in Grammarl…" at bounding box center [404, 172] width 125 height 13
click at [310, 175] on p "disconnected app" at bounding box center [314, 171] width 46 height 7
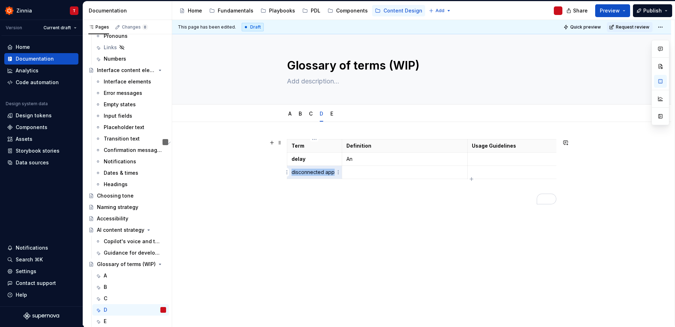
drag, startPoint x: 333, startPoint y: 172, endPoint x: 292, endPoint y: 171, distance: 41.7
click at [292, 171] on p "disconnected app" at bounding box center [314, 171] width 46 height 7
click at [322, 218] on div "Term Definition Usage Guidelines Related terms delay An disconnected app" at bounding box center [421, 213] width 499 height 183
drag, startPoint x: 334, startPoint y: 172, endPoint x: 291, endPoint y: 171, distance: 43.1
click at [291, 171] on p "disconnected app" at bounding box center [314, 171] width 46 height 7
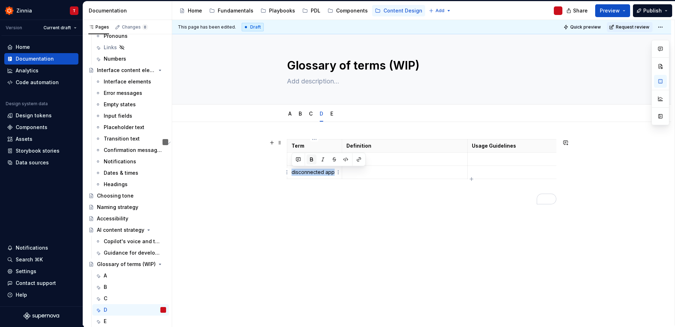
click at [309, 162] on button "button" at bounding box center [311, 159] width 10 height 10
click at [385, 219] on div "Term Definition Usage Guidelines Related terms delay An disconnected app" at bounding box center [421, 217] width 499 height 191
click at [358, 159] on p "An" at bounding box center [404, 158] width 116 height 7
drag, startPoint x: 358, startPoint y: 159, endPoint x: 346, endPoint y: 159, distance: 12.5
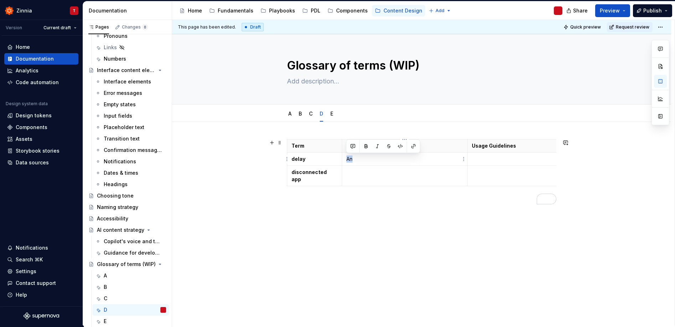
click at [346, 159] on p "An" at bounding box center [404, 158] width 116 height 7
click at [347, 171] on p "To enrich screen reader interactions, please activate Accessibility in Grammarl…" at bounding box center [404, 171] width 116 height 7
click at [400, 224] on div "Term Definition Usage Guidelines Related terms delay Feature that adds wait tim…" at bounding box center [421, 217] width 499 height 191
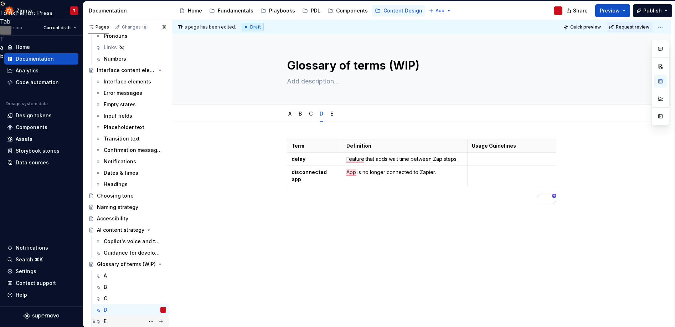
click at [117, 321] on div "E" at bounding box center [135, 321] width 62 height 10
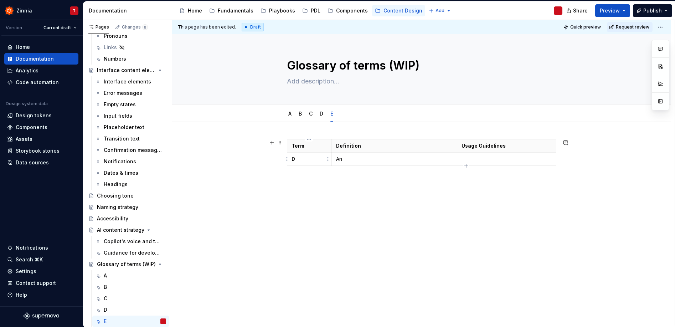
drag, startPoint x: 295, startPoint y: 159, endPoint x: 291, endPoint y: 159, distance: 3.6
click at [292, 159] on p "D" at bounding box center [309, 158] width 36 height 7
click at [292, 157] on strong "D" at bounding box center [293, 159] width 4 height 6
click at [293, 157] on strong "D" at bounding box center [293, 159] width 4 height 6
click at [294, 157] on strong "D" at bounding box center [293, 159] width 4 height 6
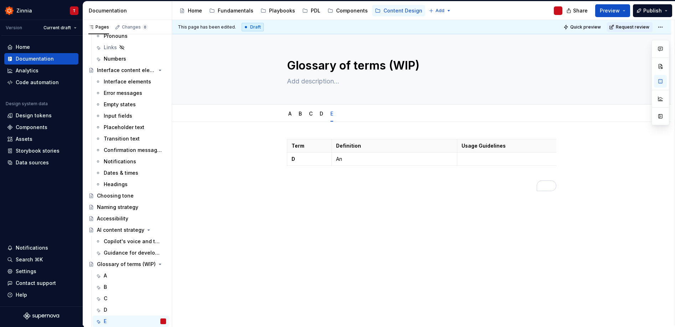
type textarea "*"
click at [292, 159] on strong "D" at bounding box center [293, 159] width 4 height 6
drag, startPoint x: 331, startPoint y: 164, endPoint x: 351, endPoint y: 162, distance: 20.0
click at [376, 157] on p "An" at bounding box center [414, 158] width 116 height 7
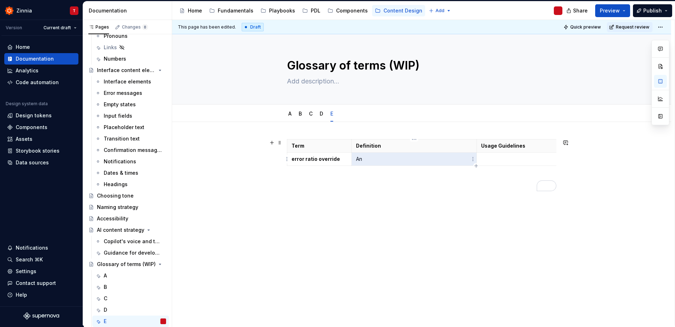
drag, startPoint x: 371, startPoint y: 159, endPoint x: 359, endPoint y: 160, distance: 11.8
click at [359, 160] on p "An" at bounding box center [414, 158] width 116 height 7
click at [365, 159] on p "An" at bounding box center [414, 158] width 116 height 7
drag, startPoint x: 363, startPoint y: 158, endPoint x: 356, endPoint y: 158, distance: 7.1
click at [356, 158] on p "An" at bounding box center [414, 158] width 116 height 7
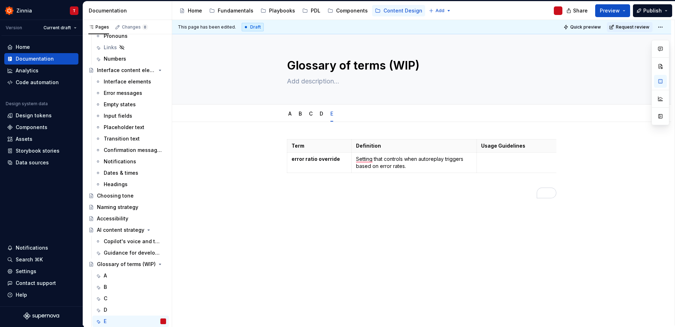
click at [327, 285] on div "Term Definition Usage Guidelines Related terms error ratio override Setting tha…" at bounding box center [421, 210] width 499 height 177
click at [148, 322] on button "Page tree" at bounding box center [151, 321] width 10 height 10
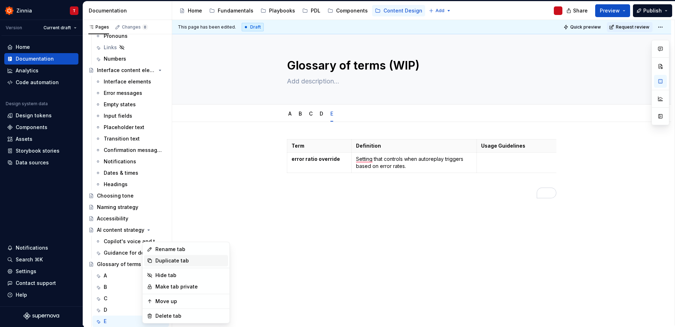
click at [170, 258] on div "Duplicate tab" at bounding box center [190, 260] width 70 height 7
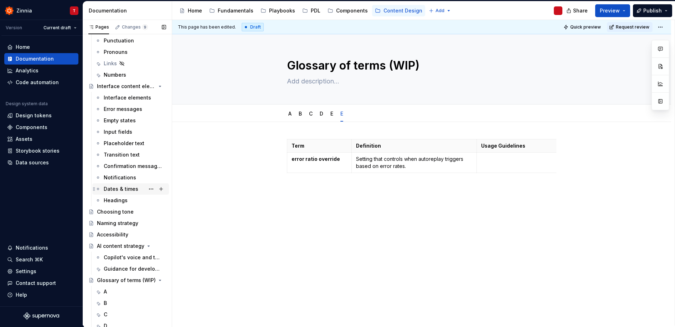
scroll to position [134, 0]
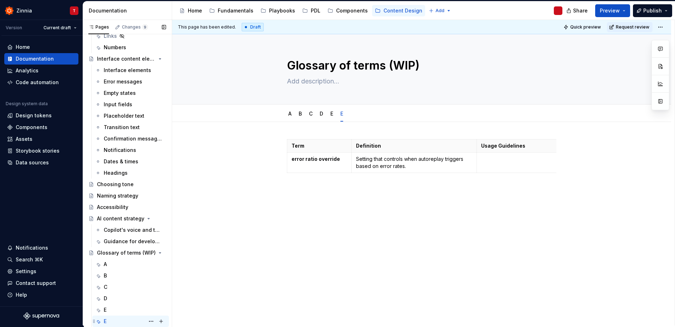
click at [105, 320] on div "E" at bounding box center [105, 320] width 3 height 7
click at [146, 320] on button "Page tree" at bounding box center [151, 321] width 10 height 10
type textarea "*"
click at [176, 250] on div "Rename tab" at bounding box center [190, 248] width 70 height 7
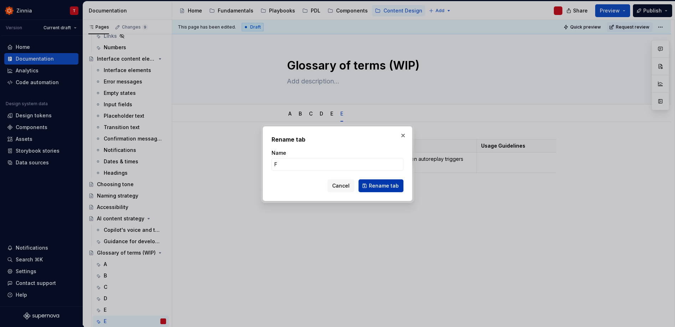
type input "F"
click at [370, 186] on button "Rename tab" at bounding box center [380, 185] width 45 height 13
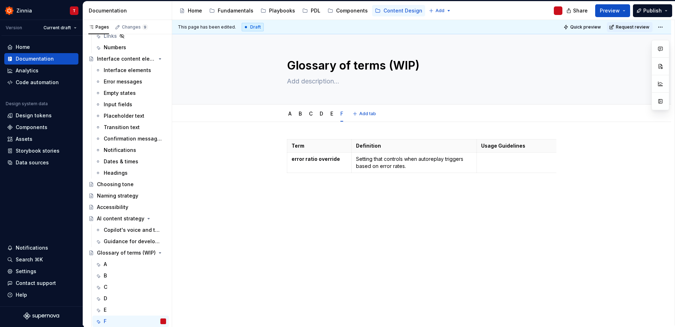
type textarea "*"
click at [327, 159] on strong "error ratio override" at bounding box center [315, 159] width 48 height 6
click at [337, 159] on p "error ratio override" at bounding box center [319, 158] width 56 height 7
click at [337, 160] on p "error ratio override" at bounding box center [319, 158] width 56 height 7
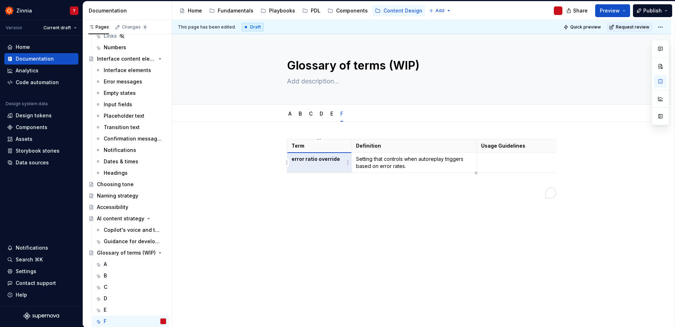
click at [317, 159] on strong "error ratio override" at bounding box center [315, 159] width 48 height 6
click at [331, 160] on strong "error ratio override" at bounding box center [315, 159] width 48 height 6
click at [321, 160] on strong "error ratio override" at bounding box center [315, 159] width 48 height 6
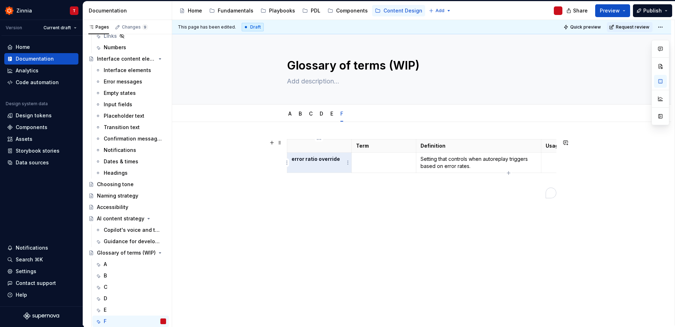
click at [321, 162] on p "error ratio override" at bounding box center [319, 158] width 56 height 7
drag, startPoint x: 337, startPoint y: 160, endPoint x: 294, endPoint y: 160, distance: 43.1
click at [294, 160] on p "error ratio override" at bounding box center [319, 158] width 56 height 7
click at [294, 157] on strong "efield mapping" at bounding box center [309, 159] width 37 height 6
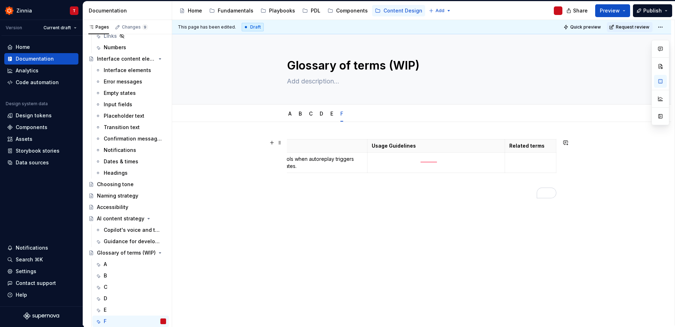
scroll to position [0, 0]
click at [312, 143] on p "To enrich screen reader interactions, please activate Accessibility in Grammarl…" at bounding box center [319, 145] width 56 height 7
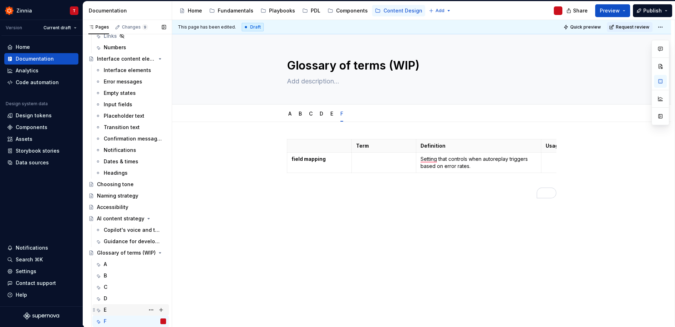
click at [119, 311] on div "E" at bounding box center [135, 310] width 62 height 10
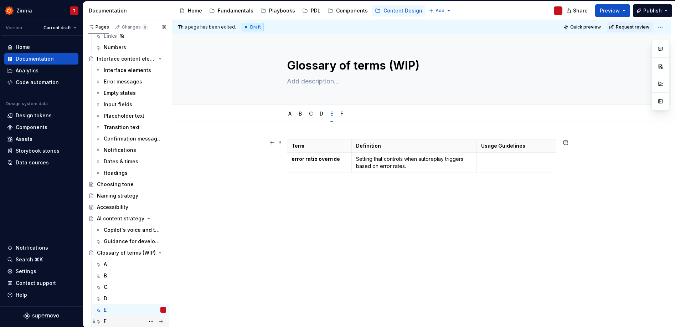
click at [110, 322] on div "F" at bounding box center [135, 321] width 62 height 10
click at [104, 321] on div "F" at bounding box center [105, 320] width 3 height 7
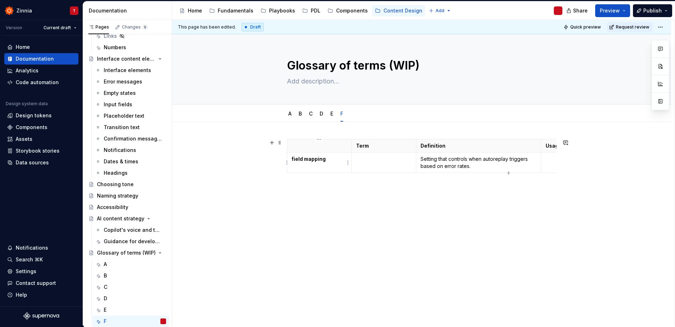
click at [316, 161] on strong "field mapping" at bounding box center [308, 159] width 34 height 6
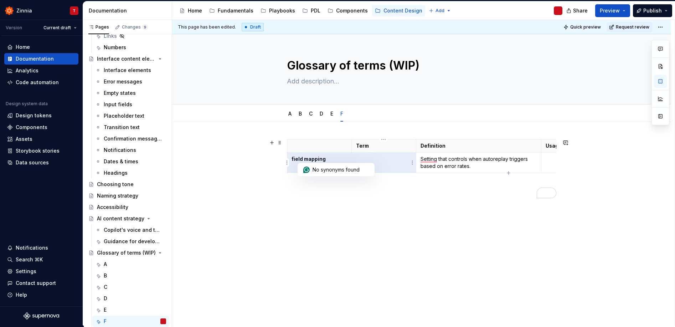
click at [369, 157] on p "To enrich screen reader interactions, please activate Accessibility in Grammarl…" at bounding box center [384, 158] width 56 height 7
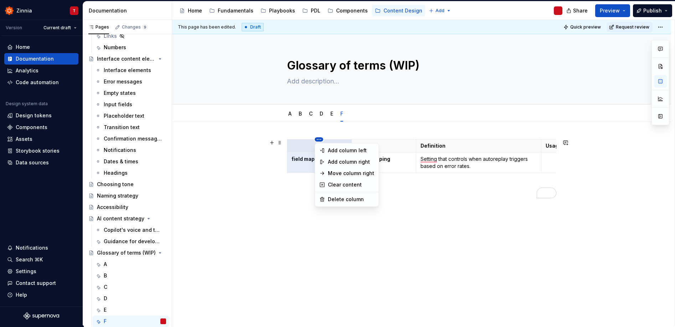
click at [319, 140] on html "Zinnia T Version Current draft Home Documentation Analytics Code automation Des…" at bounding box center [337, 163] width 675 height 327
click at [341, 198] on div "Delete column" at bounding box center [351, 199] width 46 height 7
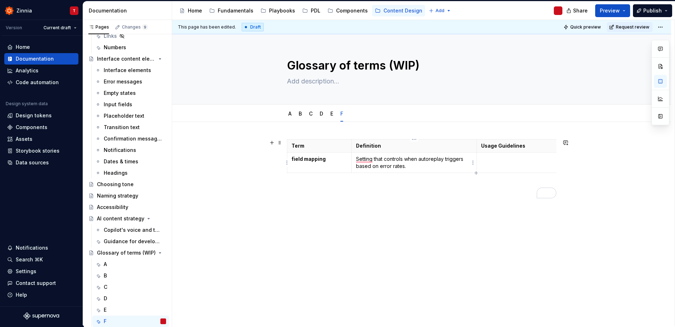
click at [376, 159] on p "Setting that controls when autoreplay triggers based on error rates." at bounding box center [414, 162] width 116 height 14
click at [357, 162] on p "Setting that controls when autoreplay triggers based on error rates." at bounding box center [414, 162] width 116 height 14
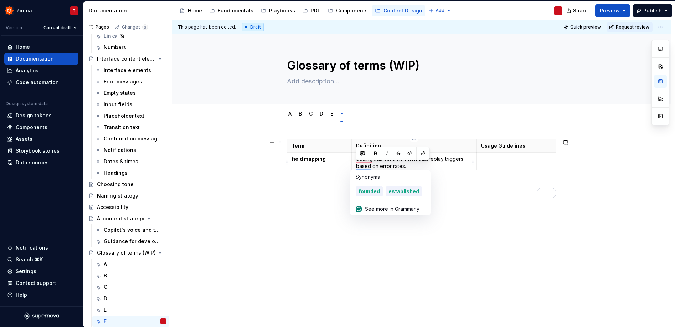
click at [357, 162] on p "Setting that controls when autoreplay triggers based on error rates." at bounding box center [414, 162] width 116 height 14
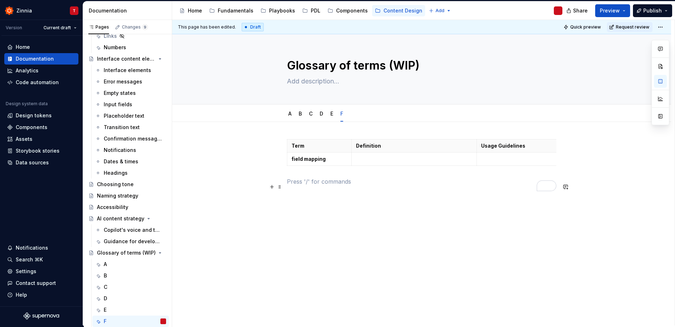
click at [402, 186] on p "To enrich screen reader interactions, please activate Accessibility in Grammarl…" at bounding box center [421, 181] width 269 height 9
click at [477, 165] on icon "button" at bounding box center [476, 166] width 6 height 6
click at [475, 177] on icon "button" at bounding box center [476, 179] width 6 height 6
click at [305, 169] on p "To enrich screen reader interactions, please activate Accessibility in Grammarl…" at bounding box center [319, 171] width 56 height 7
click at [477, 237] on icon "button" at bounding box center [476, 238] width 6 height 6
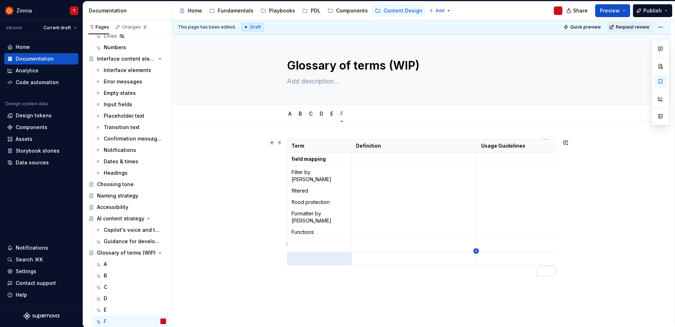
click at [478, 251] on icon "button" at bounding box center [476, 251] width 6 height 6
click at [477, 264] on icon "button" at bounding box center [476, 264] width 6 height 6
drag, startPoint x: 291, startPoint y: 183, endPoint x: 309, endPoint y: 181, distance: 17.9
click at [309, 187] on p "filtered" at bounding box center [319, 190] width 56 height 7
click at [312, 242] on p "To enrich screen reader interactions, please activate Accessibility in Grammarl…" at bounding box center [319, 245] width 56 height 7
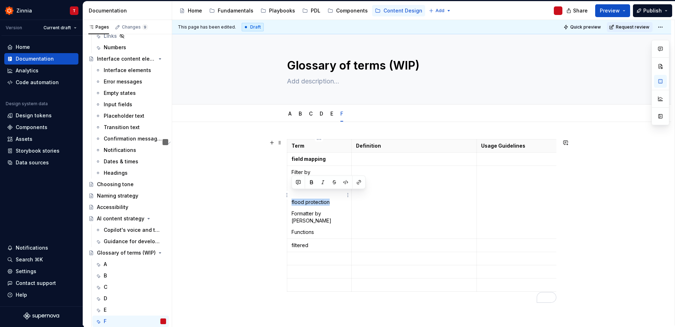
drag, startPoint x: 291, startPoint y: 194, endPoint x: 329, endPoint y: 193, distance: 37.4
click at [329, 198] on p "flood protection" at bounding box center [319, 201] width 56 height 7
click at [328, 255] on p "To enrich screen reader interactions, please activate Accessibility in Grammarl…" at bounding box center [319, 258] width 56 height 7
drag, startPoint x: 292, startPoint y: 206, endPoint x: 338, endPoint y: 207, distance: 46.7
click at [338, 210] on p "Formatter by Zapier" at bounding box center [319, 217] width 56 height 14
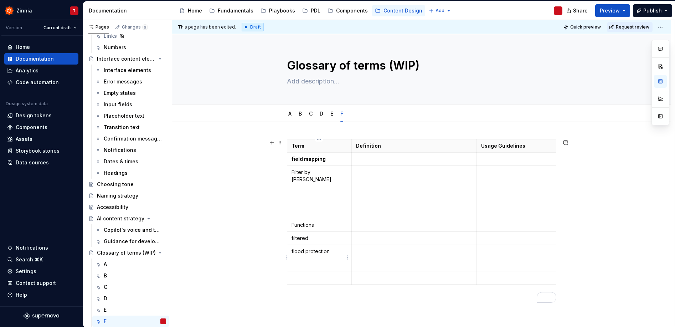
click at [324, 261] on p "To enrich screen reader interactions, please activate Accessibility in Grammarl…" at bounding box center [319, 264] width 56 height 7
drag, startPoint x: 295, startPoint y: 217, endPoint x: 315, endPoint y: 218, distance: 20.0
click at [315, 221] on p "Functions" at bounding box center [319, 224] width 56 height 7
click at [318, 281] on p "To enrich screen reader interactions, please activate Accessibility in Grammarl…" at bounding box center [319, 284] width 56 height 7
click at [296, 212] on td "Filter by Zapier" at bounding box center [319, 199] width 64 height 66
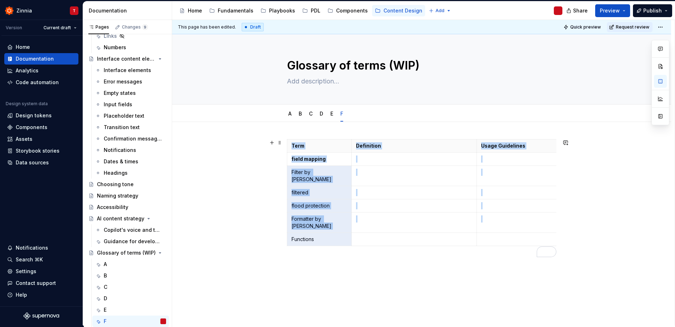
drag, startPoint x: 290, startPoint y: 172, endPoint x: 327, endPoint y: 233, distance: 71.3
click at [327, 233] on div "Term Definition Usage Guidelines Related terms field mapping Filter by Zapier f…" at bounding box center [421, 194] width 269 height 110
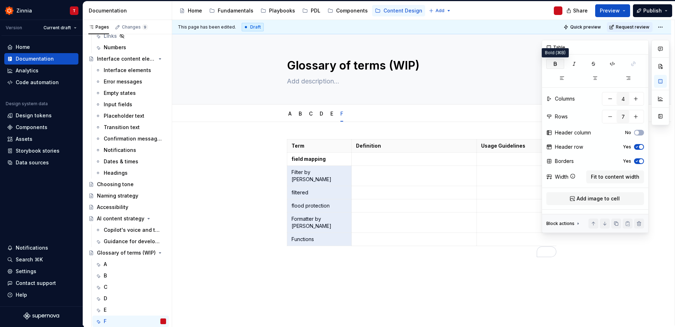
click at [558, 62] on button "button" at bounding box center [555, 64] width 18 height 10
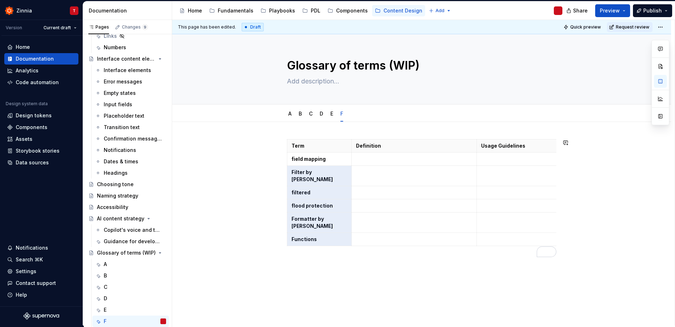
click at [476, 303] on div "Term Definition Usage Guidelines Related terms field mapping Filter by Zapier f…" at bounding box center [421, 247] width 499 height 250
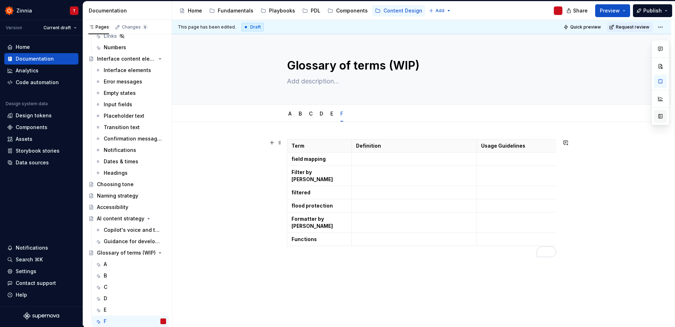
type textarea "*"
click at [406, 159] on p "To enrich screen reader interactions, please activate Accessibility in Grammarl…" at bounding box center [414, 158] width 116 height 7
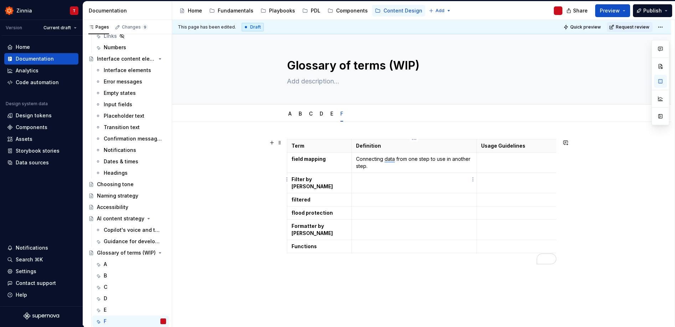
click at [373, 182] on p "To enrich screen reader interactions, please activate Accessibility in Grammarl…" at bounding box center [414, 179] width 116 height 7
paste div "To enrich screen reader interactions, please activate Accessibility in Grammarl…"
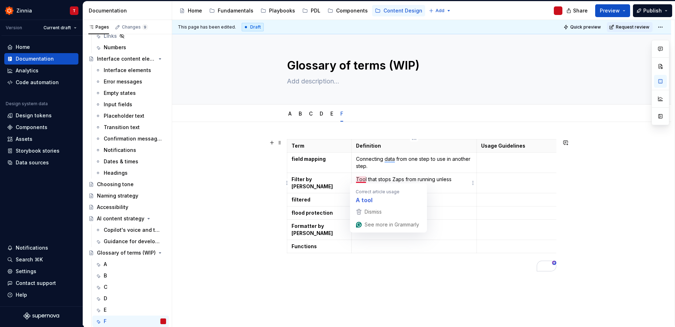
click at [359, 181] on p "Tool that stops Zaps from running unless conditions are met." at bounding box center [414, 183] width 116 height 14
click at [365, 196] on p "To enrich screen reader interactions, please activate Accessibility in Grammarl…" at bounding box center [414, 199] width 116 height 7
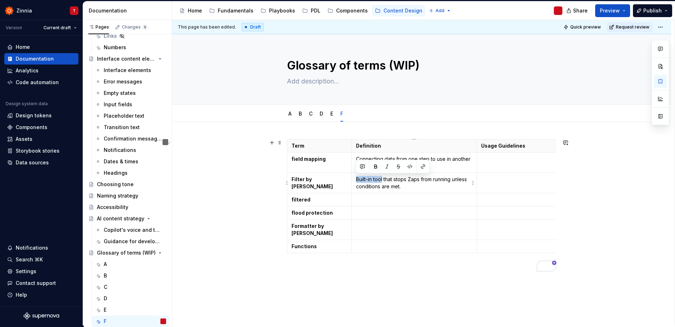
drag, startPoint x: 383, startPoint y: 179, endPoint x: 353, endPoint y: 180, distance: 29.9
click at [353, 180] on td "Built-in tool that stops Zaps from running unless conditions are met." at bounding box center [413, 183] width 125 height 20
click at [363, 198] on p "To enrich screen reader interactions, please activate Accessibility in Grammarl…" at bounding box center [414, 199] width 116 height 7
click at [356, 177] on p "App that stops Zaps from running unless conditions are met." at bounding box center [414, 183] width 116 height 14
click at [383, 176] on p "By Zapier App that stops Zaps from running unless conditions are met." at bounding box center [414, 183] width 116 height 14
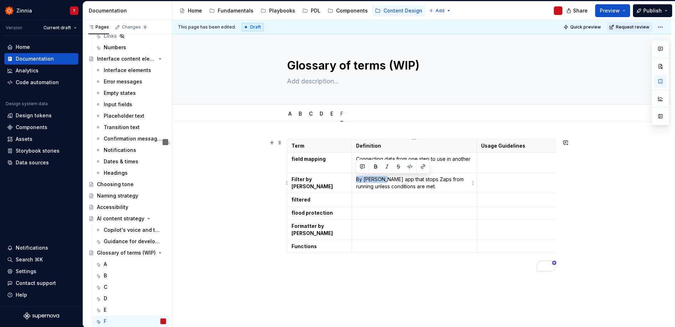
drag, startPoint x: 382, startPoint y: 180, endPoint x: 355, endPoint y: 181, distance: 26.7
click at [356, 181] on p "By Zapier app that stops Zaps from running unless conditions are met." at bounding box center [414, 183] width 116 height 14
click at [366, 178] on p "App that stops Zaps from running unless conditions are met." at bounding box center [414, 183] width 116 height 14
click at [400, 198] on p "To enrich screen reader interactions, please activate Accessibility in Grammarl…" at bounding box center [414, 199] width 116 height 7
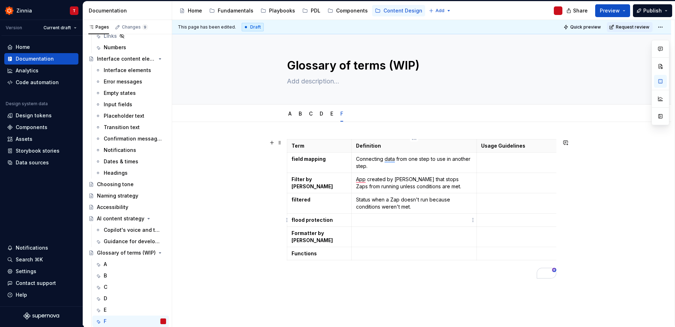
click at [388, 222] on p "To enrich screen reader interactions, please activate Accessibility in Grammarl…" at bounding box center [414, 219] width 116 height 7
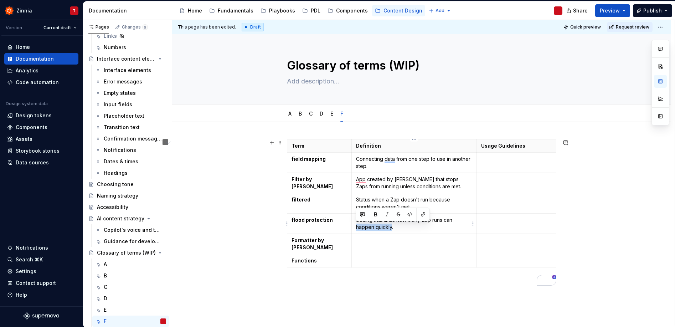
drag, startPoint x: 391, startPoint y: 226, endPoint x: 355, endPoint y: 227, distance: 35.6
click at [356, 227] on p "Setting that limits how many Zap runs can happen quickly." at bounding box center [414, 223] width 116 height 14
click at [424, 220] on p "Setting that limits how many Zap runs can run before being paused." at bounding box center [414, 223] width 116 height 14
drag, startPoint x: 435, startPoint y: 220, endPoint x: 444, endPoint y: 220, distance: 8.9
click at [444, 220] on p "Setting that limits how many new Zap runs can run before being paused." at bounding box center [414, 223] width 116 height 14
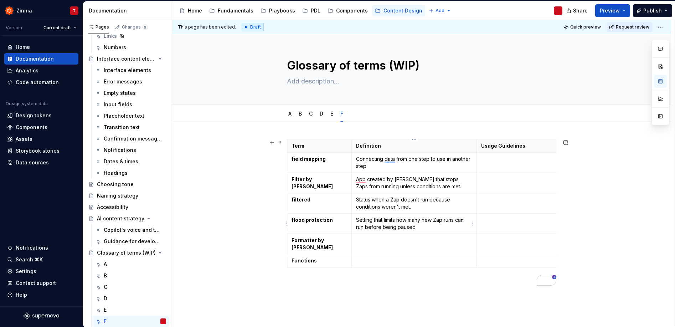
click at [460, 224] on p "Setting that limits how many new Zap runs can run before being paused." at bounding box center [414, 223] width 116 height 14
type textarea "*"
